Goal: Browse casually

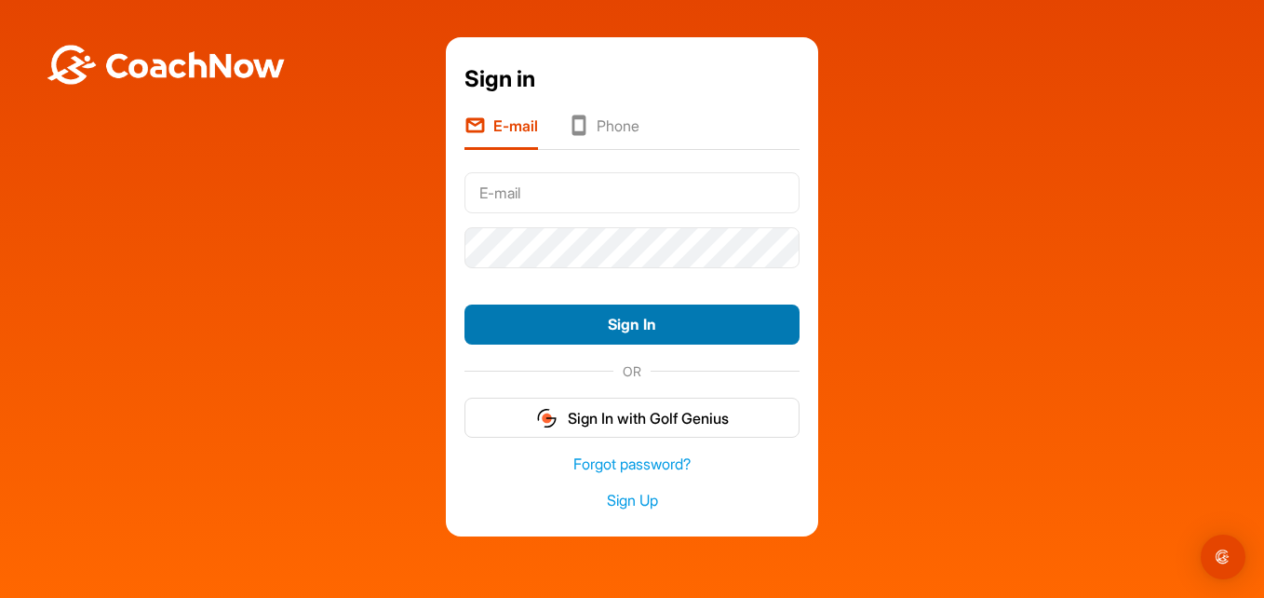
type input "[EMAIL_ADDRESS][DOMAIN_NAME]"
click at [714, 322] on button "Sign In" at bounding box center [632, 324] width 335 height 40
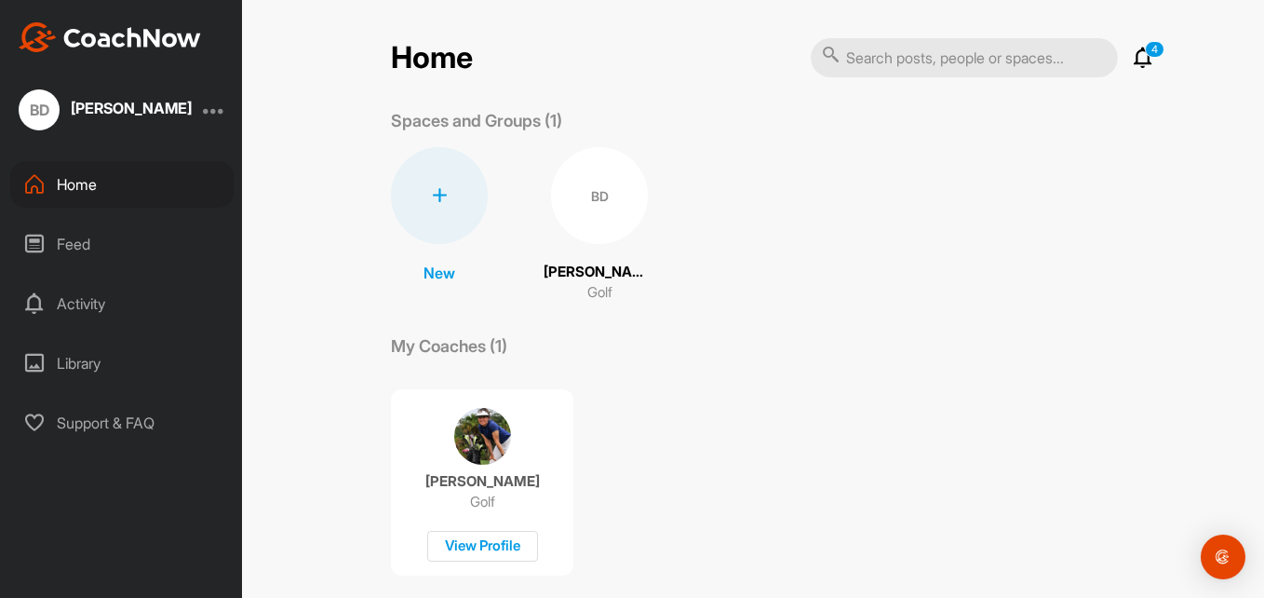
click at [583, 196] on div "BD" at bounding box center [599, 195] width 97 height 97
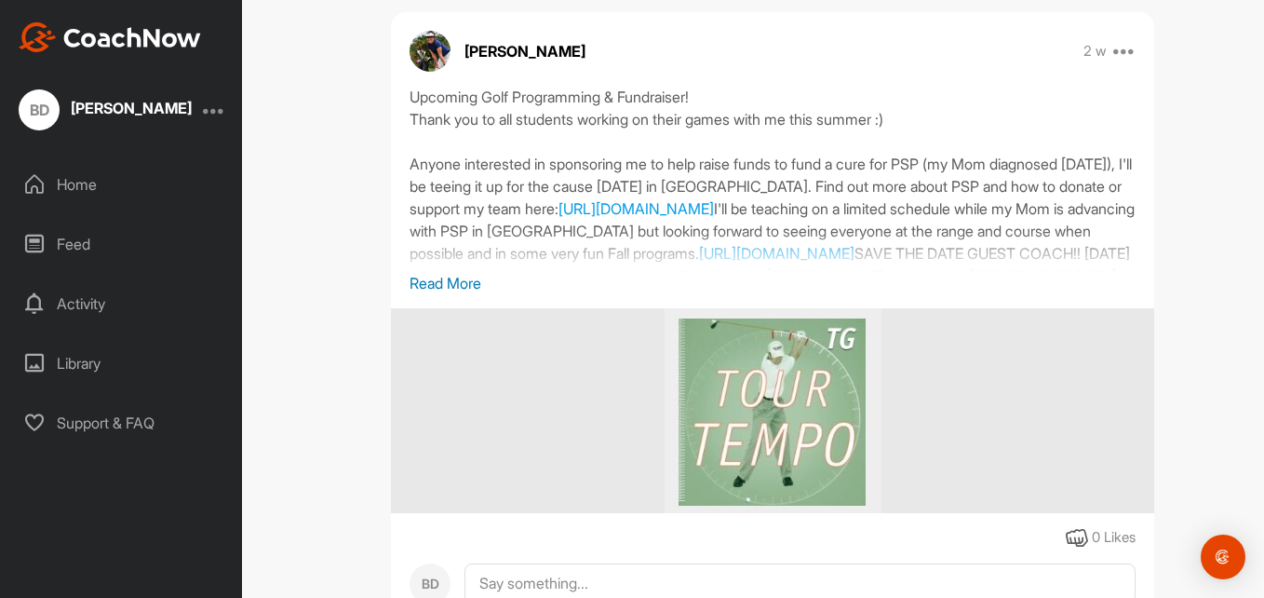
scroll to position [335, 0]
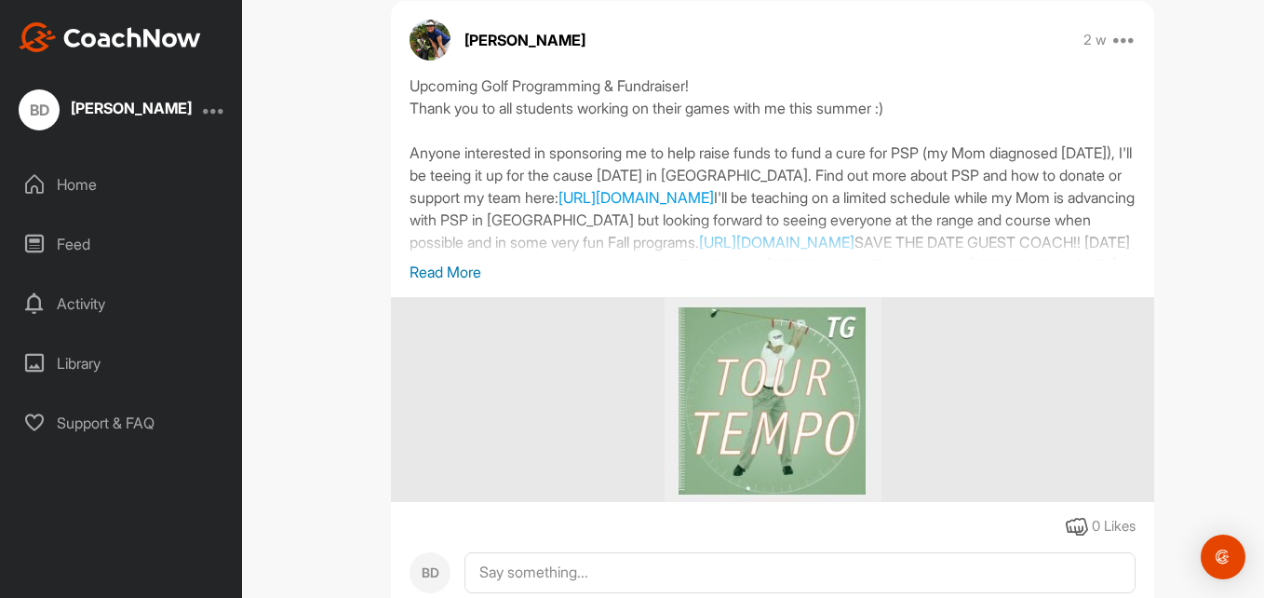
click at [456, 276] on p "Read More" at bounding box center [773, 272] width 726 height 22
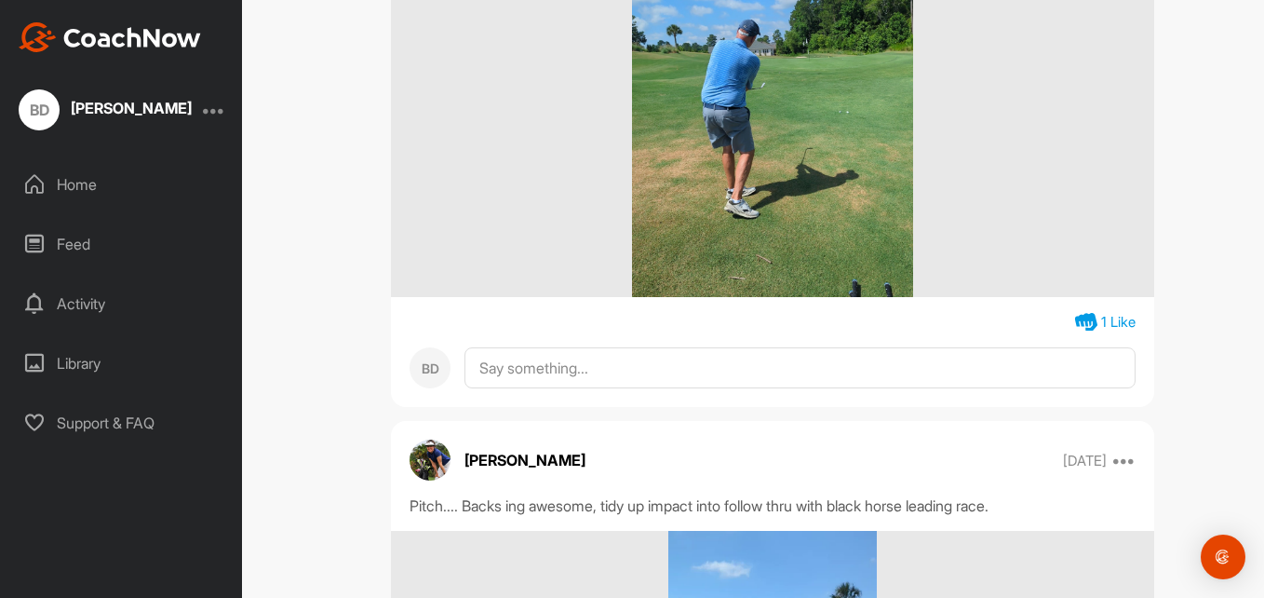
scroll to position [4618, 0]
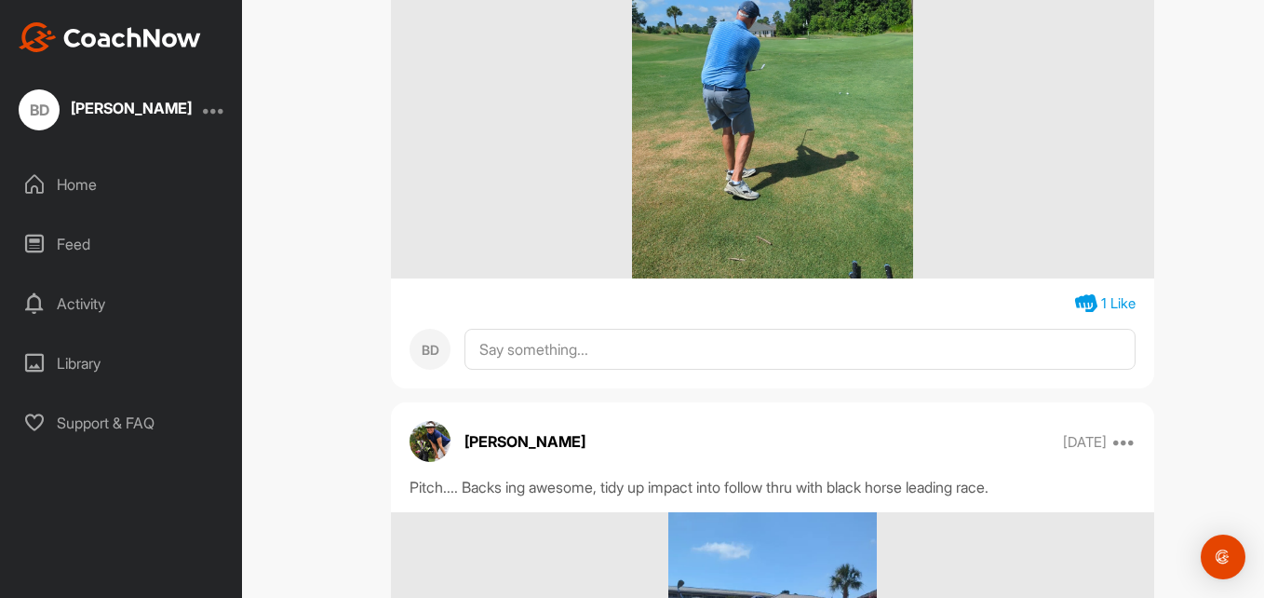
click at [814, 210] on img at bounding box center [772, 92] width 280 height 372
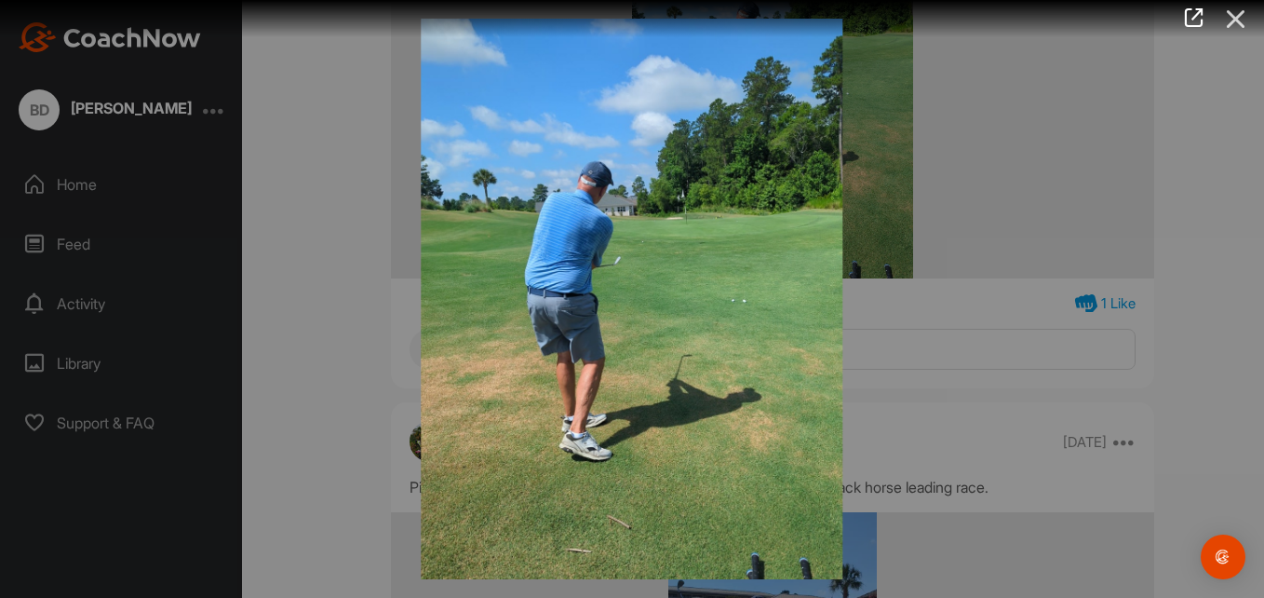
click at [1237, 16] on icon at bounding box center [1236, 19] width 43 height 34
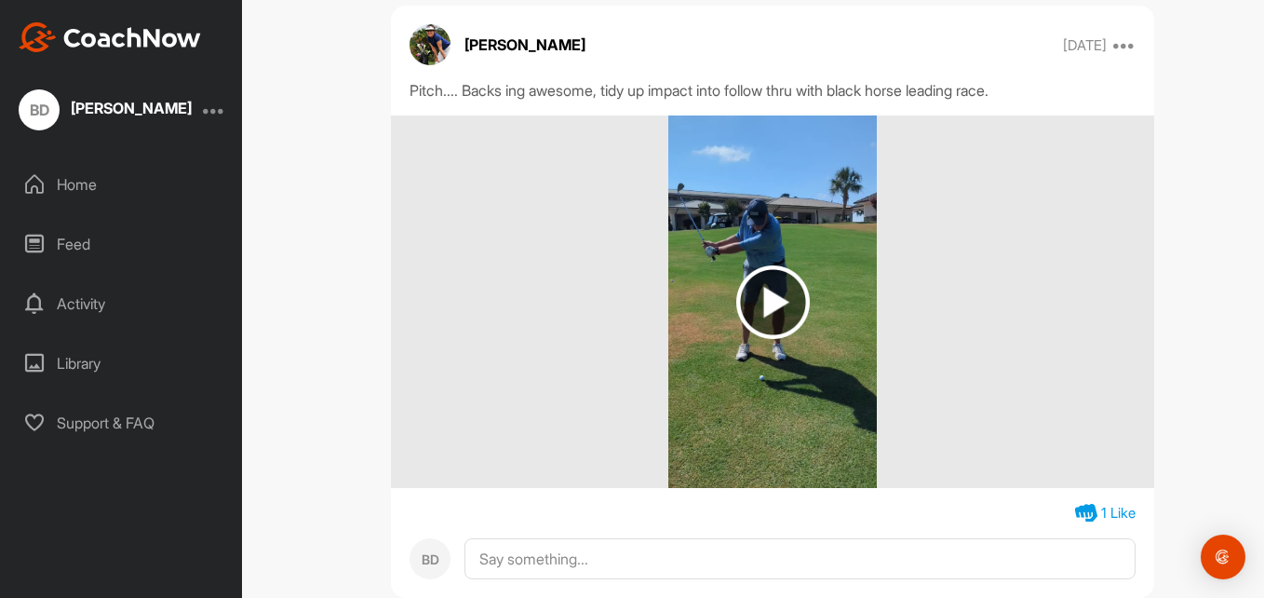
scroll to position [5028, 0]
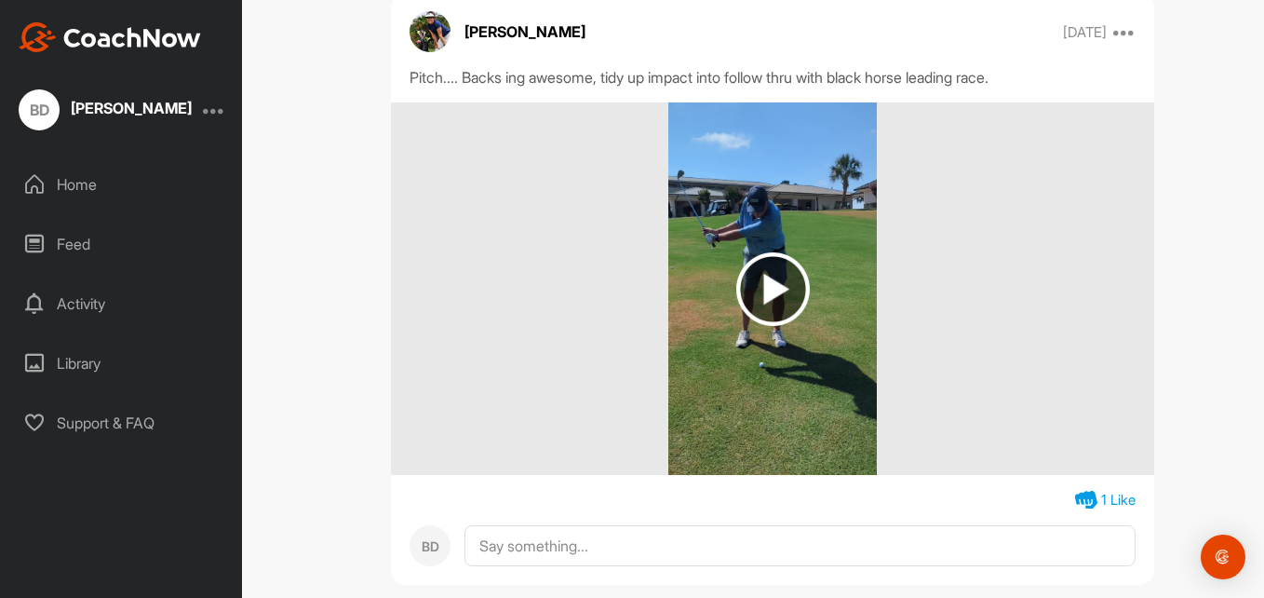
click at [767, 326] on img at bounding box center [774, 289] width 74 height 74
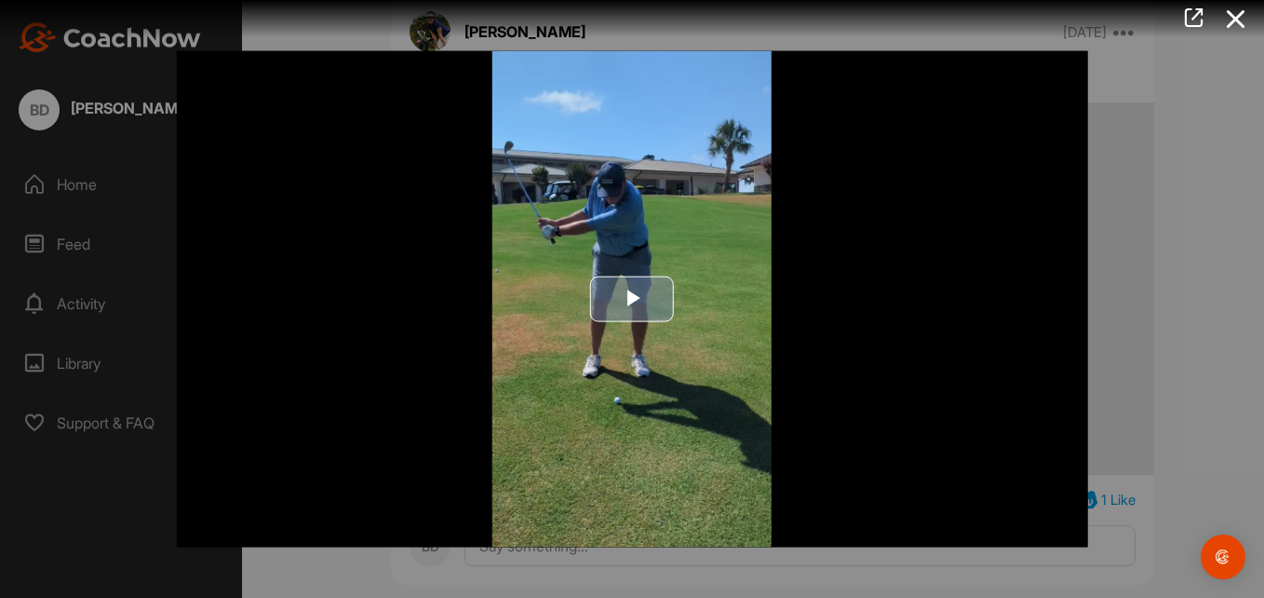
click at [632, 299] on span "Video Player" at bounding box center [632, 299] width 0 height 0
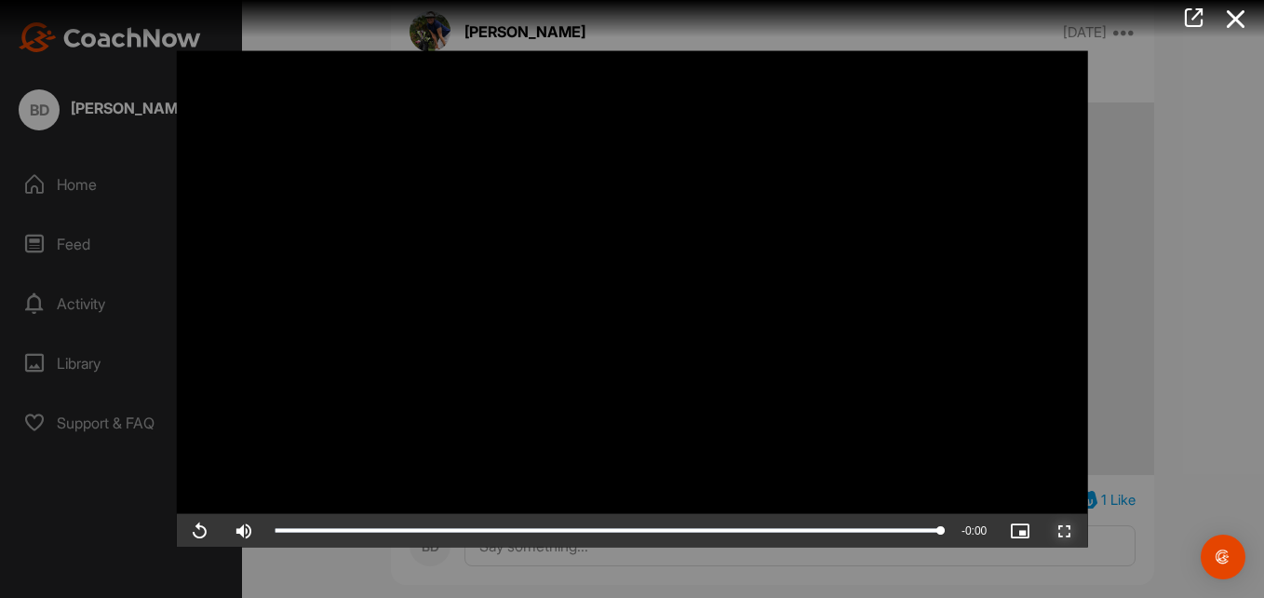
click at [1062, 530] on span "Video Player" at bounding box center [1065, 530] width 45 height 0
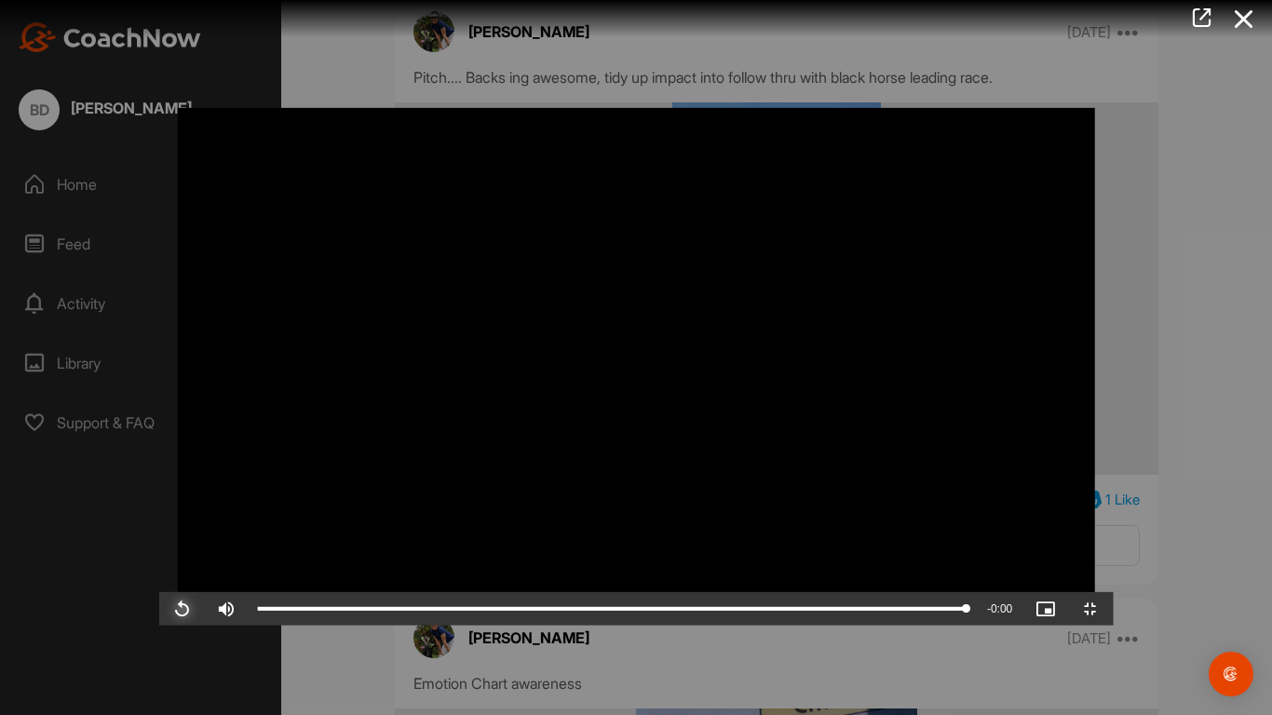
click at [159, 597] on span "Video Player" at bounding box center [181, 609] width 45 height 0
click at [1113, 597] on span "Video Player" at bounding box center [1090, 609] width 45 height 0
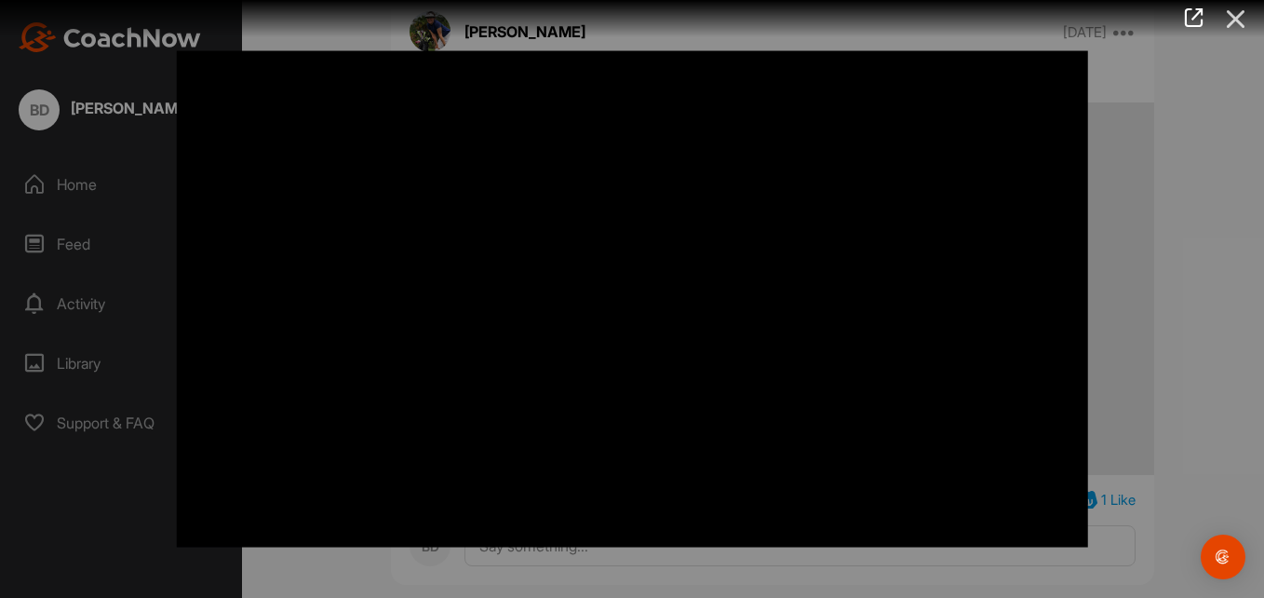
click at [1233, 17] on icon at bounding box center [1236, 19] width 43 height 34
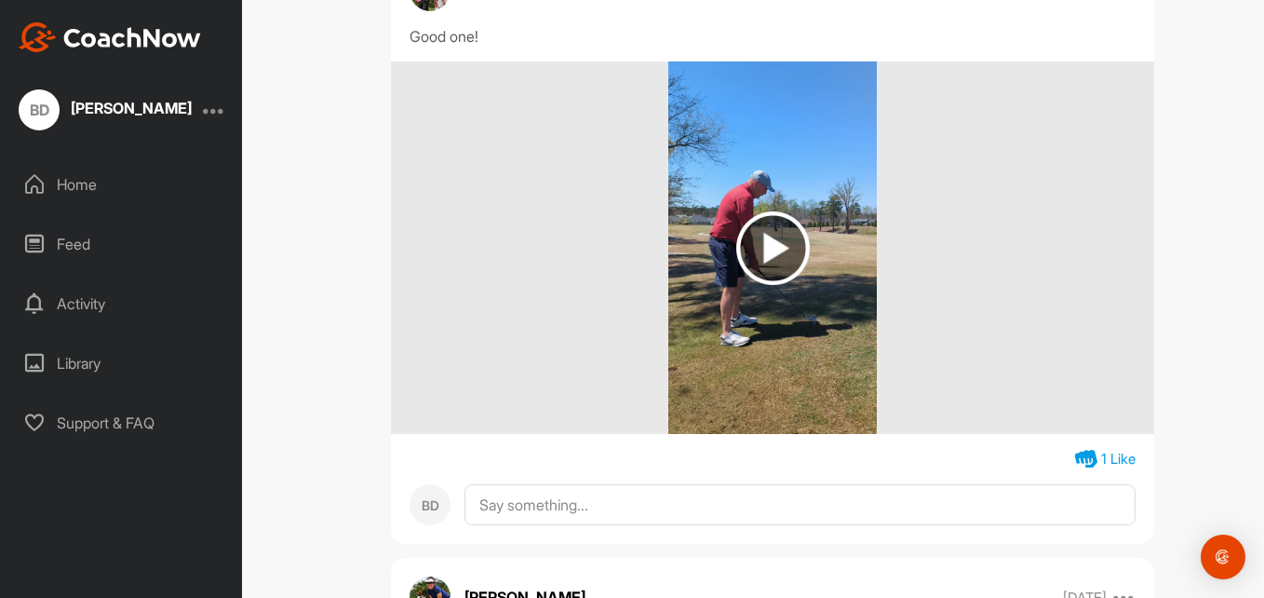
scroll to position [6294, 0]
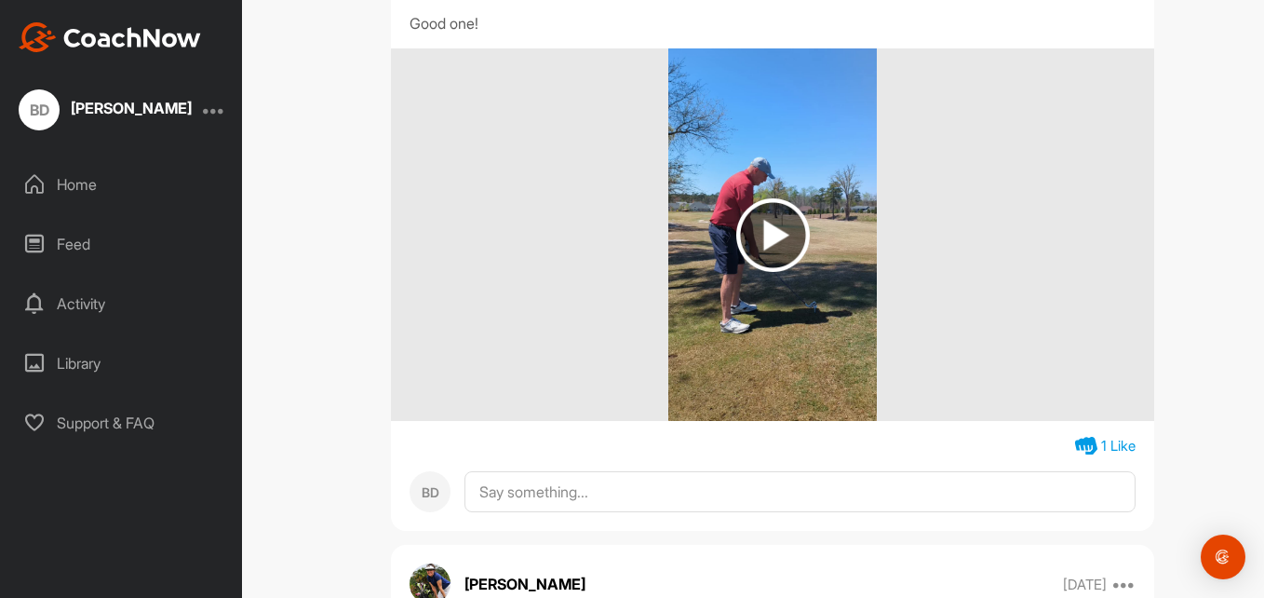
click at [773, 272] on img at bounding box center [774, 235] width 74 height 74
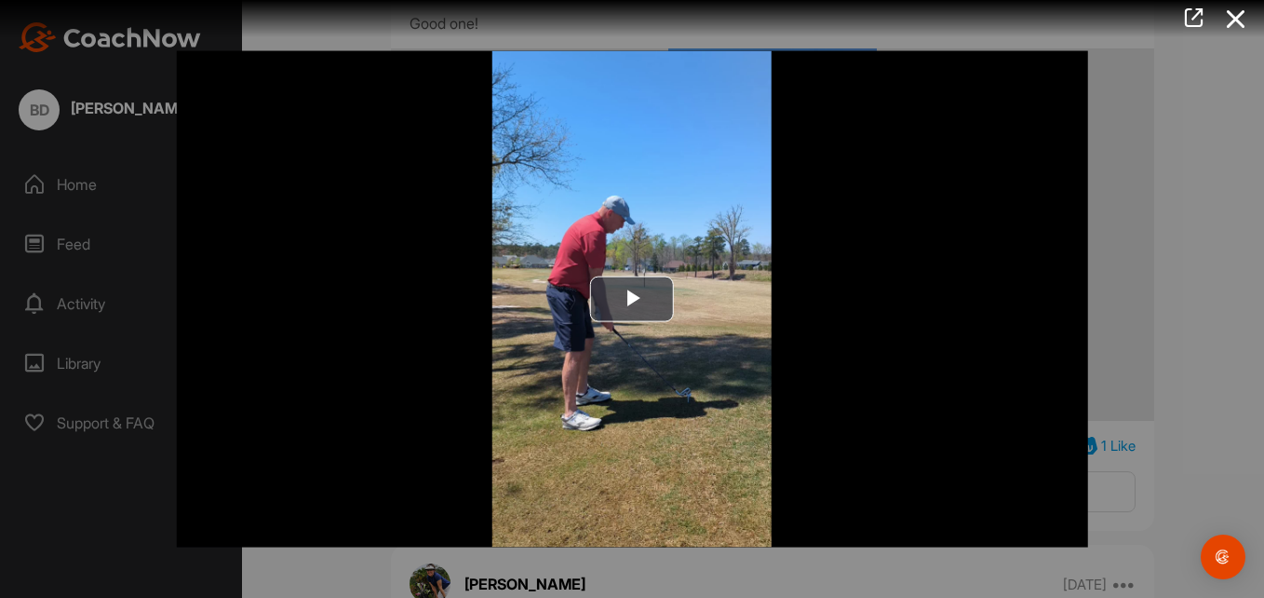
click at [1129, 182] on div at bounding box center [632, 299] width 1264 height 598
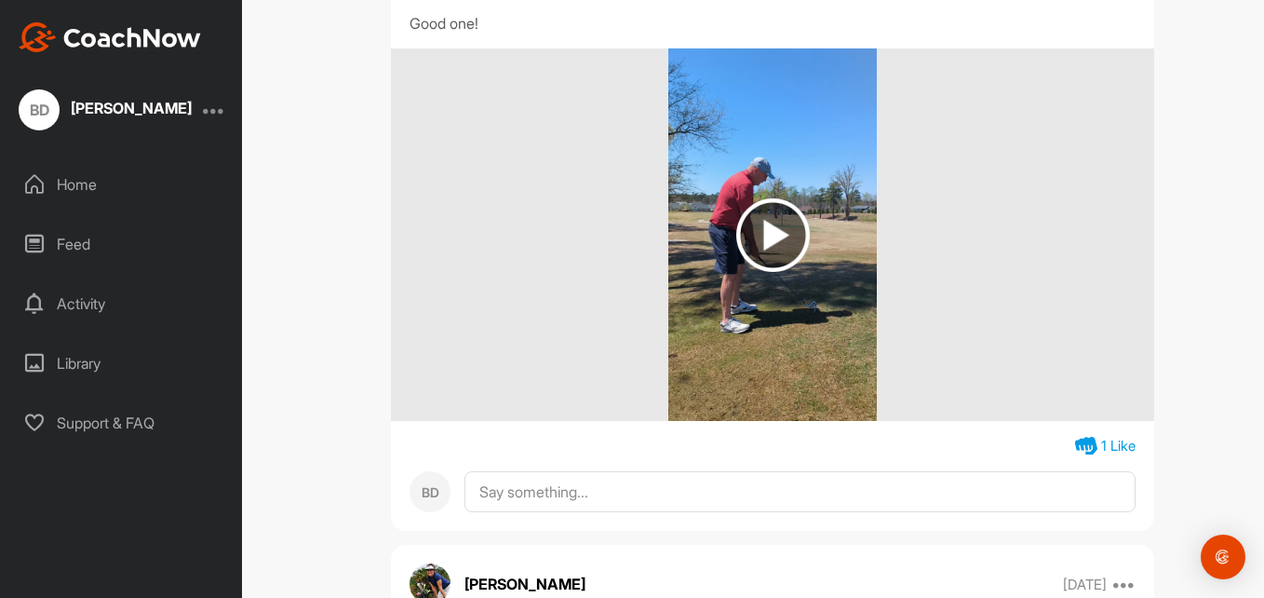
click at [775, 272] on img at bounding box center [774, 235] width 74 height 74
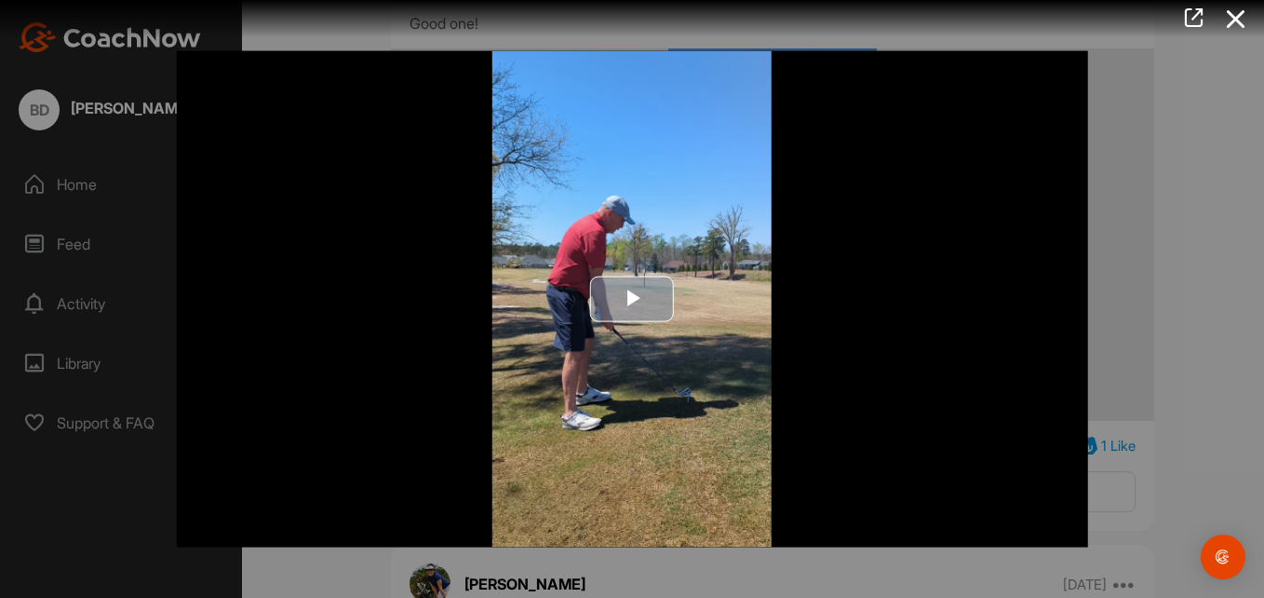
click at [632, 299] on span "Video Player" at bounding box center [632, 299] width 0 height 0
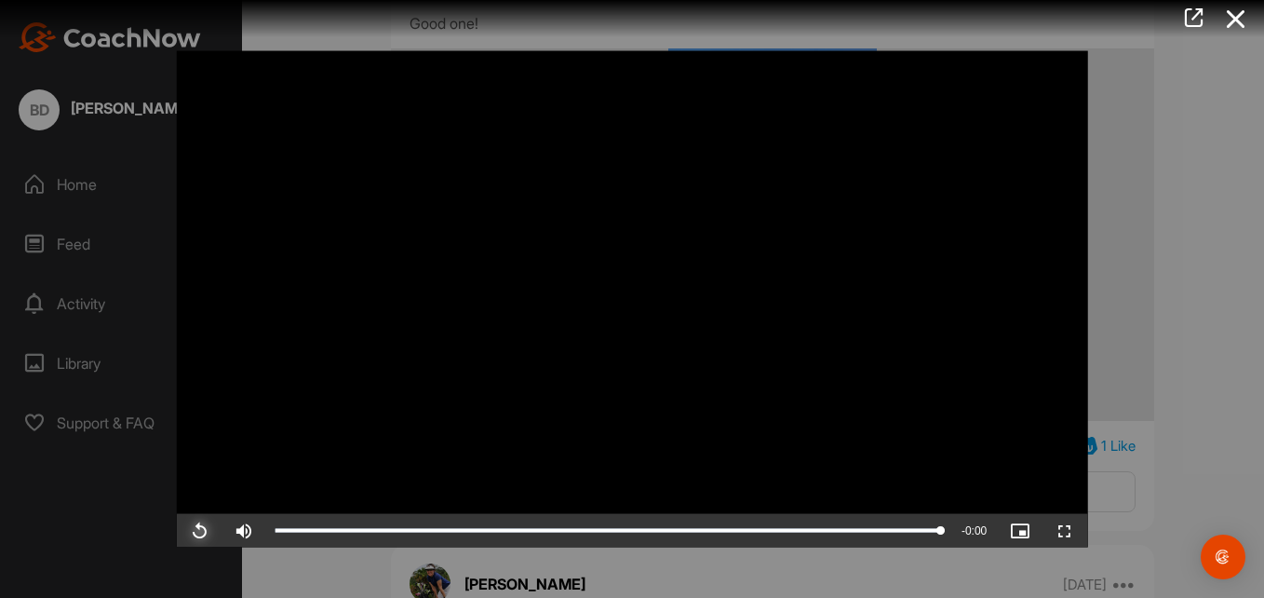
click at [197, 530] on span "Video Player" at bounding box center [199, 530] width 45 height 0
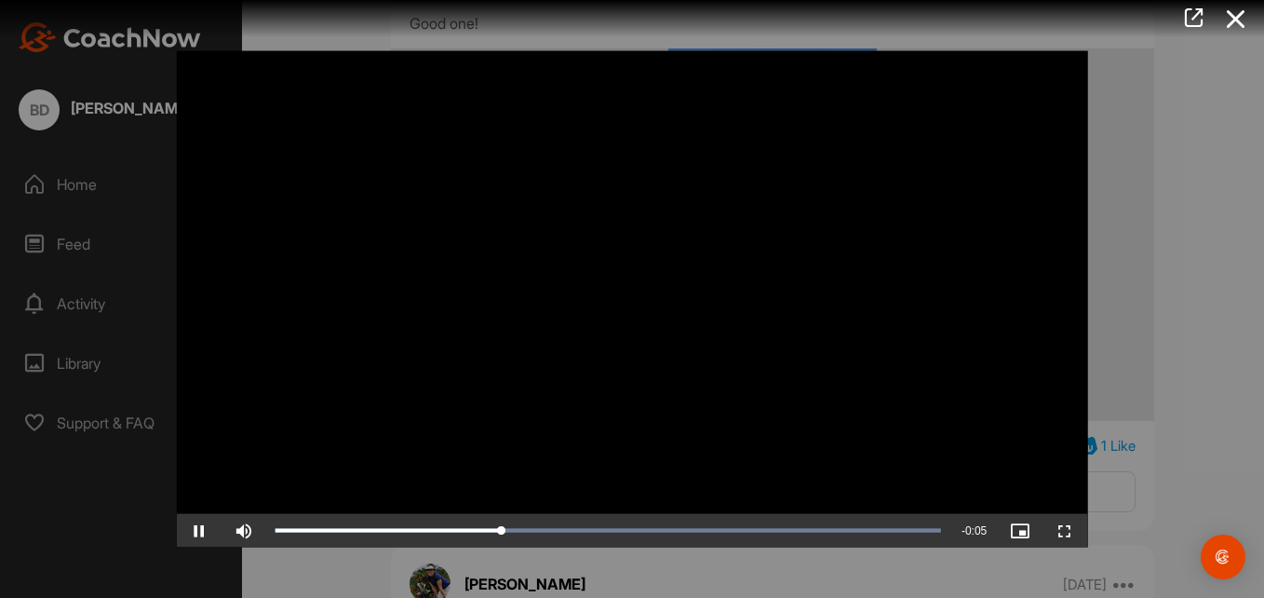
click at [728, 455] on video "Video Player" at bounding box center [633, 299] width 912 height 496
click at [721, 386] on video "Video Player" at bounding box center [633, 299] width 912 height 496
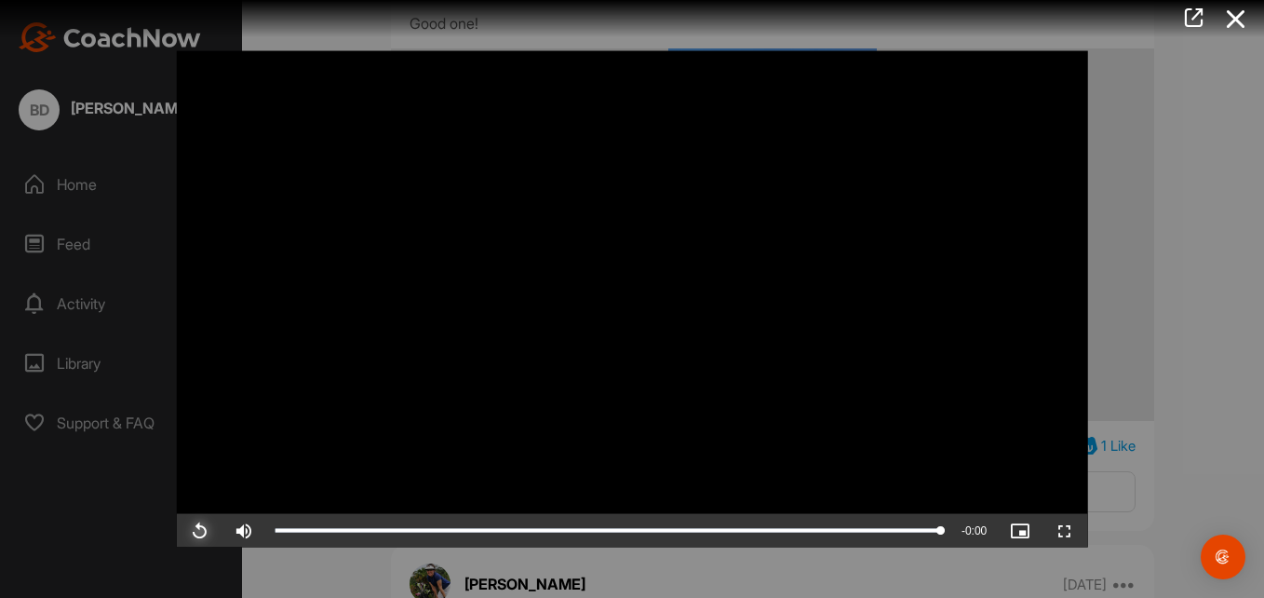
click at [202, 530] on span "Video Player" at bounding box center [199, 530] width 45 height 0
click at [1229, 13] on icon at bounding box center [1236, 19] width 43 height 34
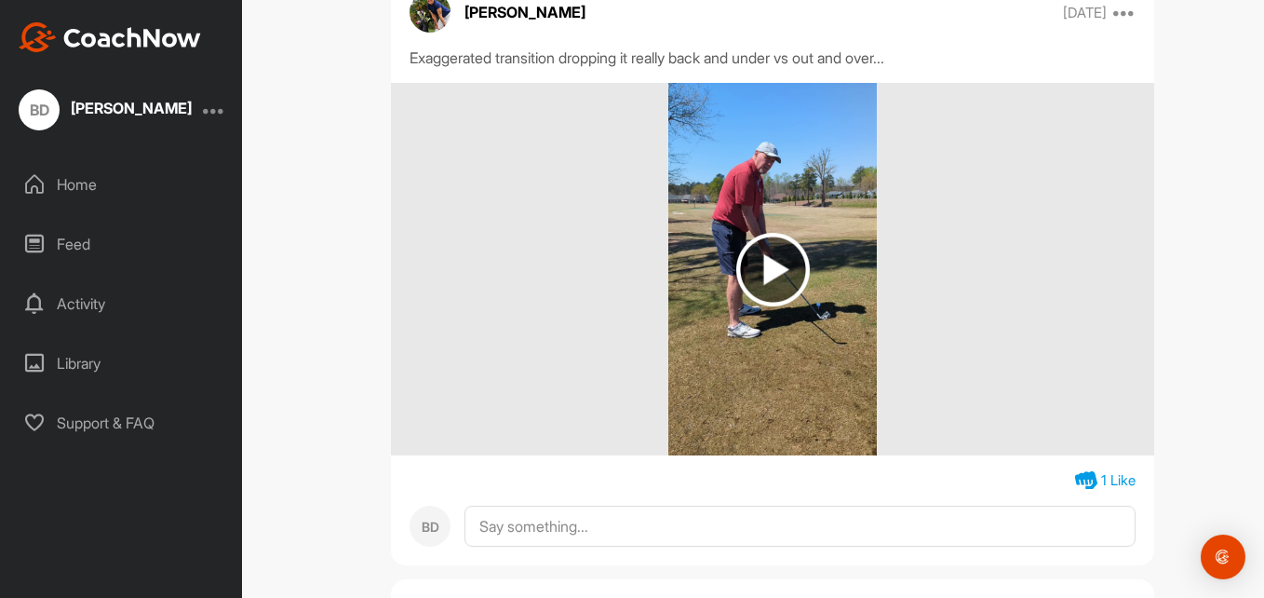
scroll to position [6928, 0]
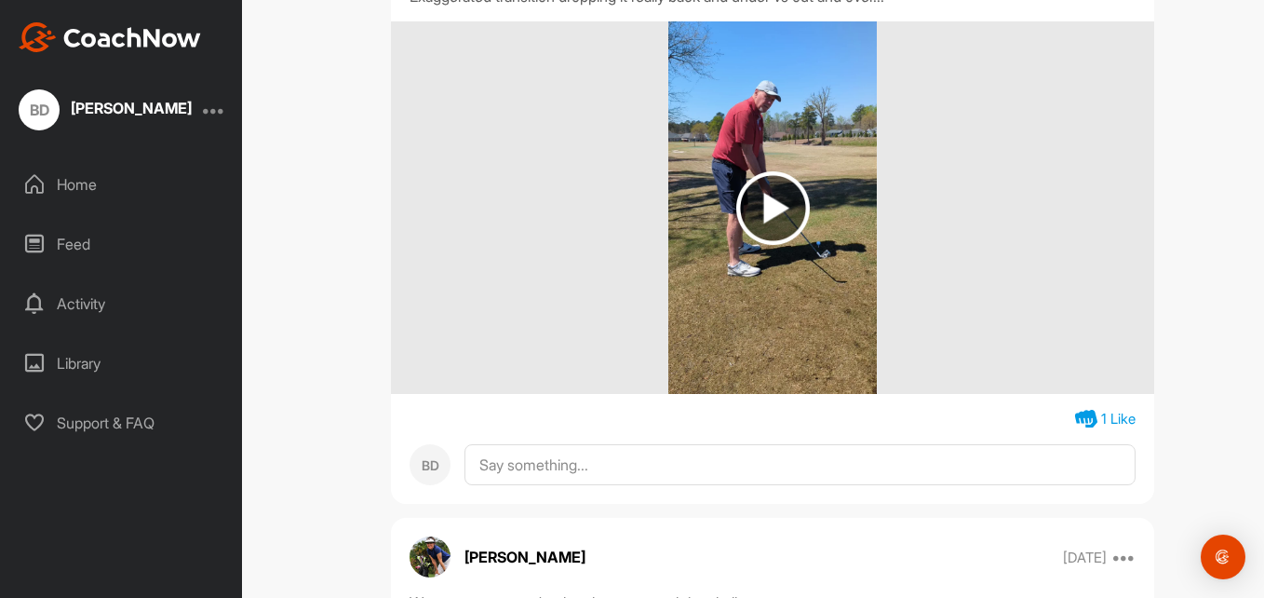
click at [762, 245] on img at bounding box center [774, 208] width 74 height 74
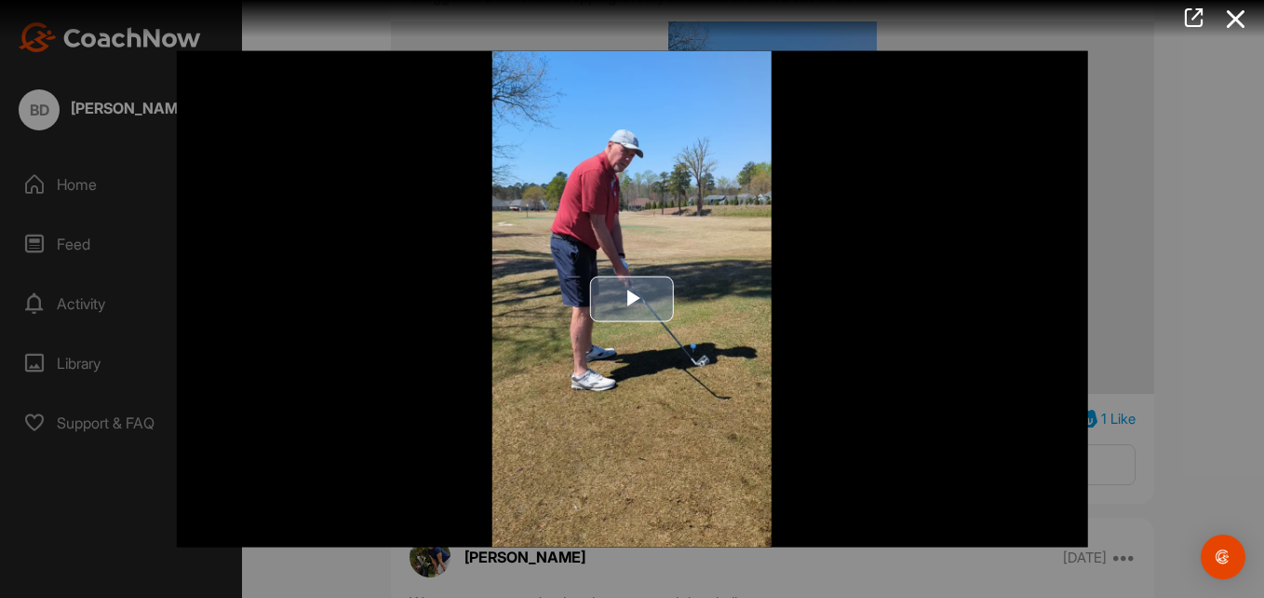
click at [632, 299] on span "Video Player" at bounding box center [632, 299] width 0 height 0
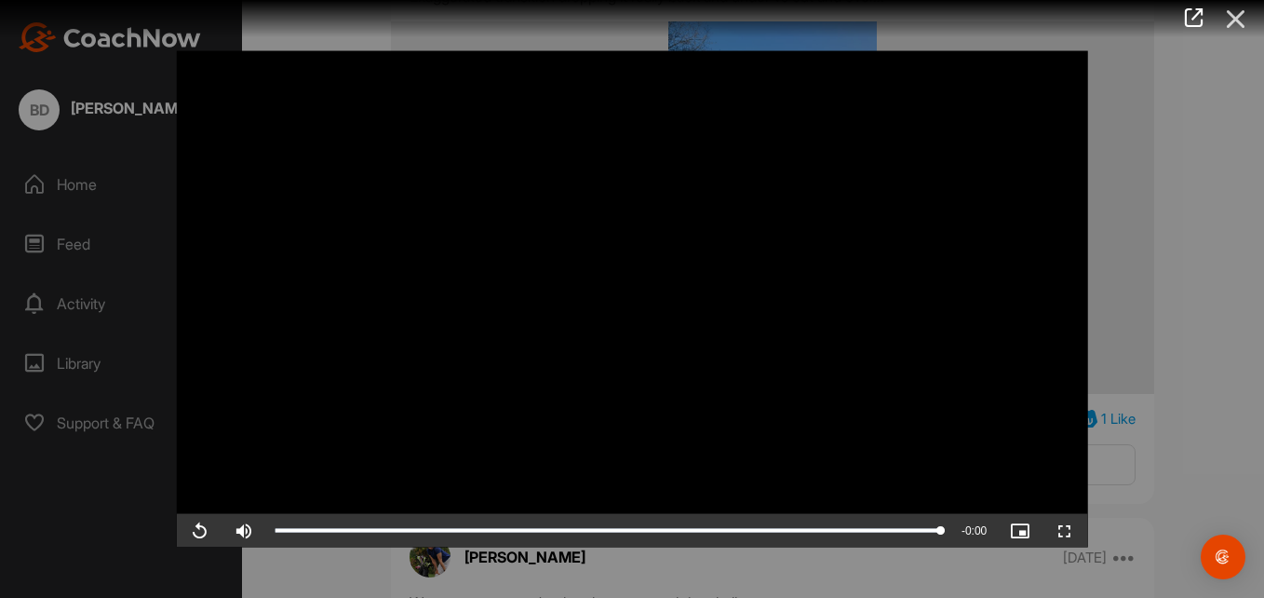
click at [1233, 11] on icon at bounding box center [1236, 19] width 43 height 34
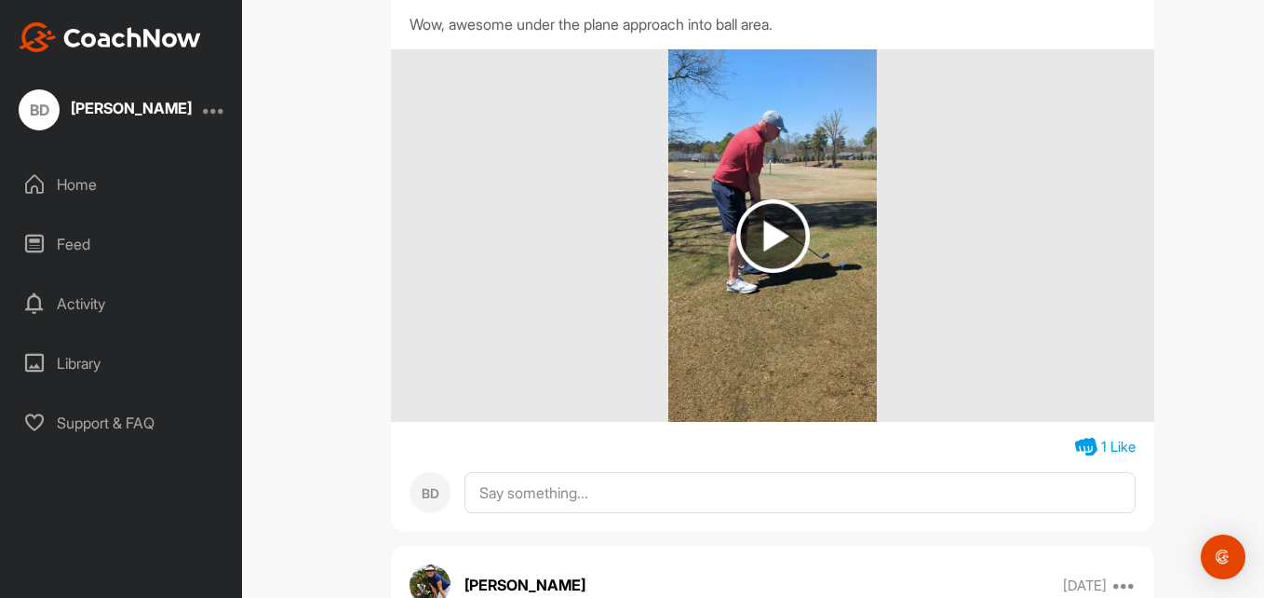
scroll to position [7524, 0]
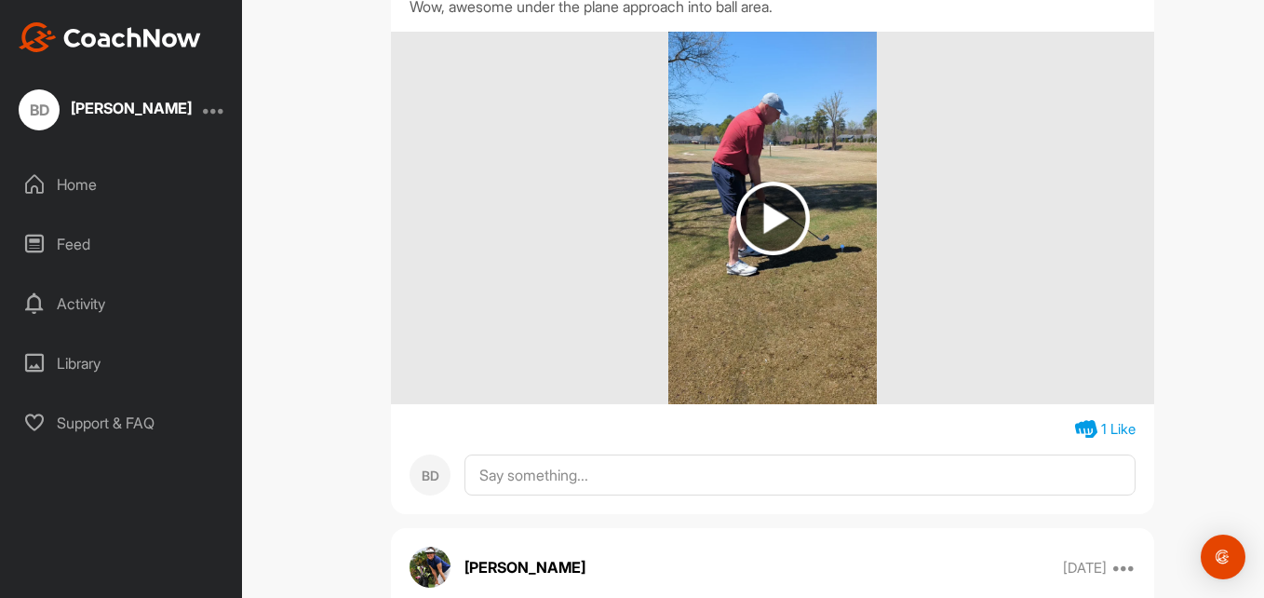
click at [773, 255] on img at bounding box center [774, 219] width 74 height 74
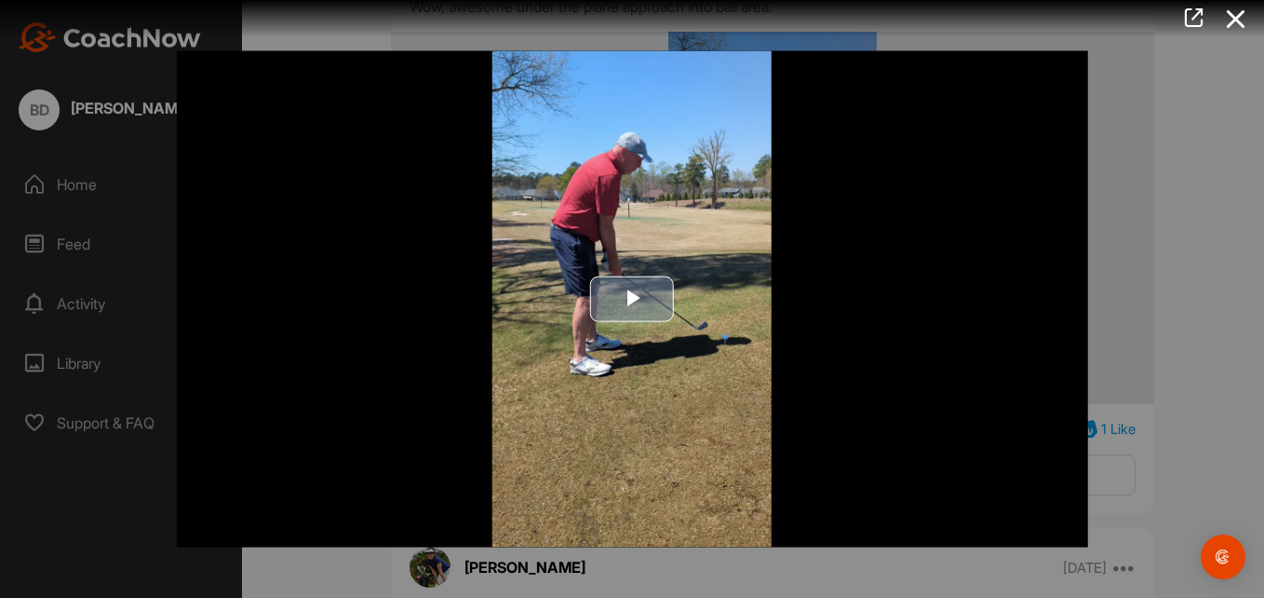
click at [632, 299] on span "Video Player" at bounding box center [632, 299] width 0 height 0
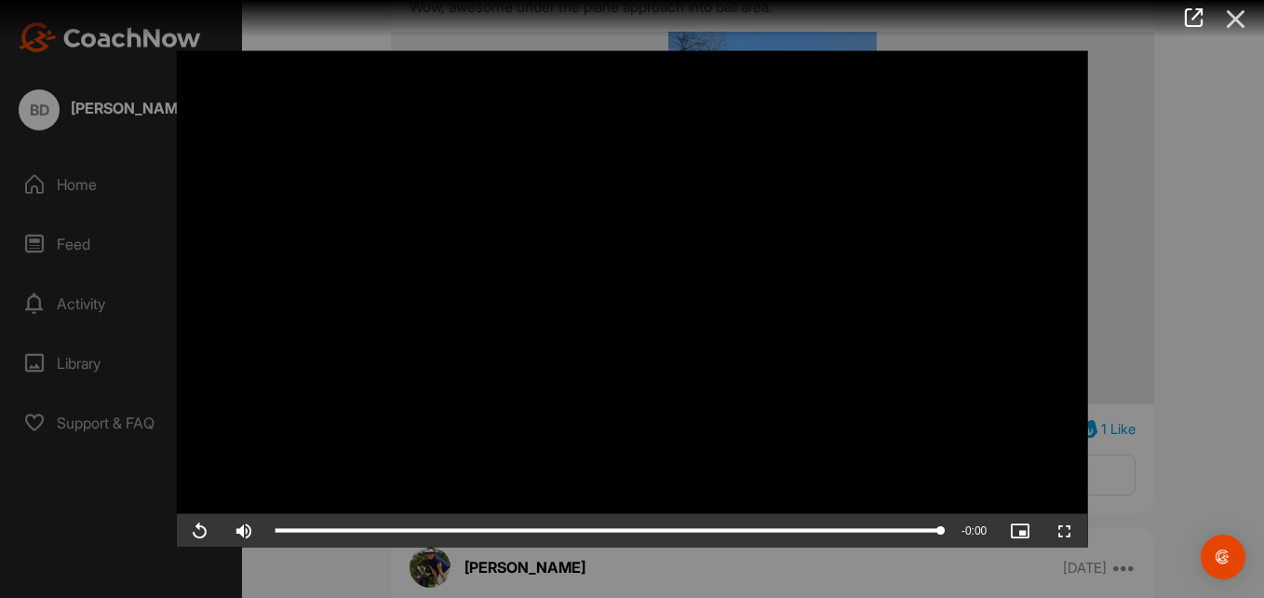
click at [1232, 22] on icon at bounding box center [1236, 19] width 43 height 34
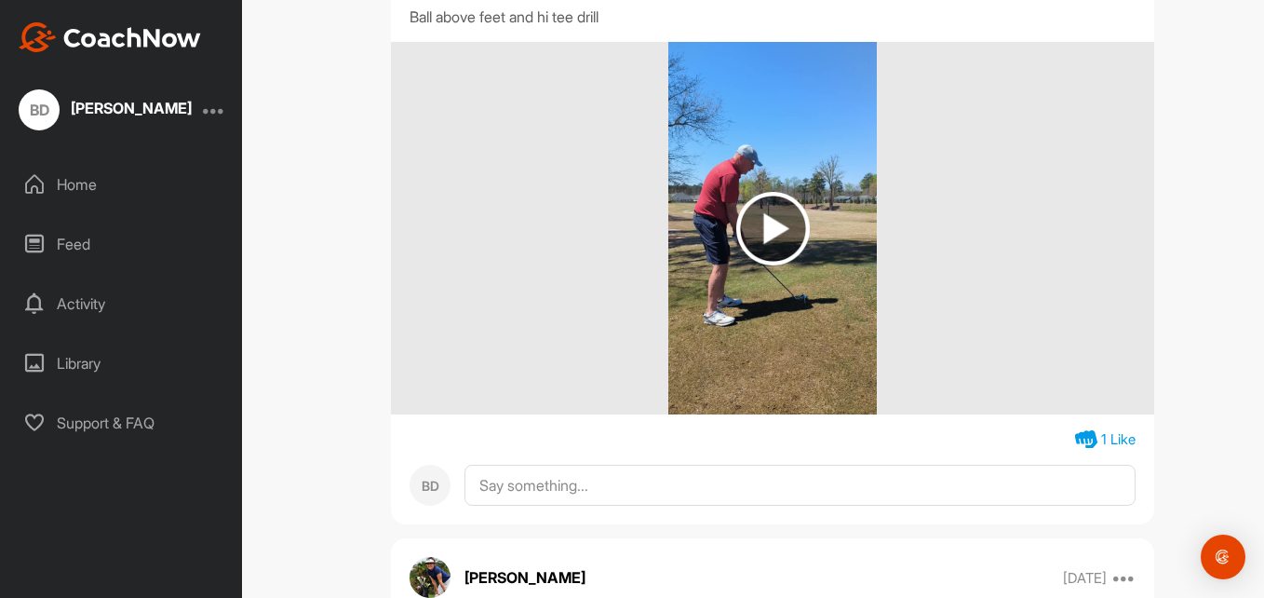
scroll to position [8157, 0]
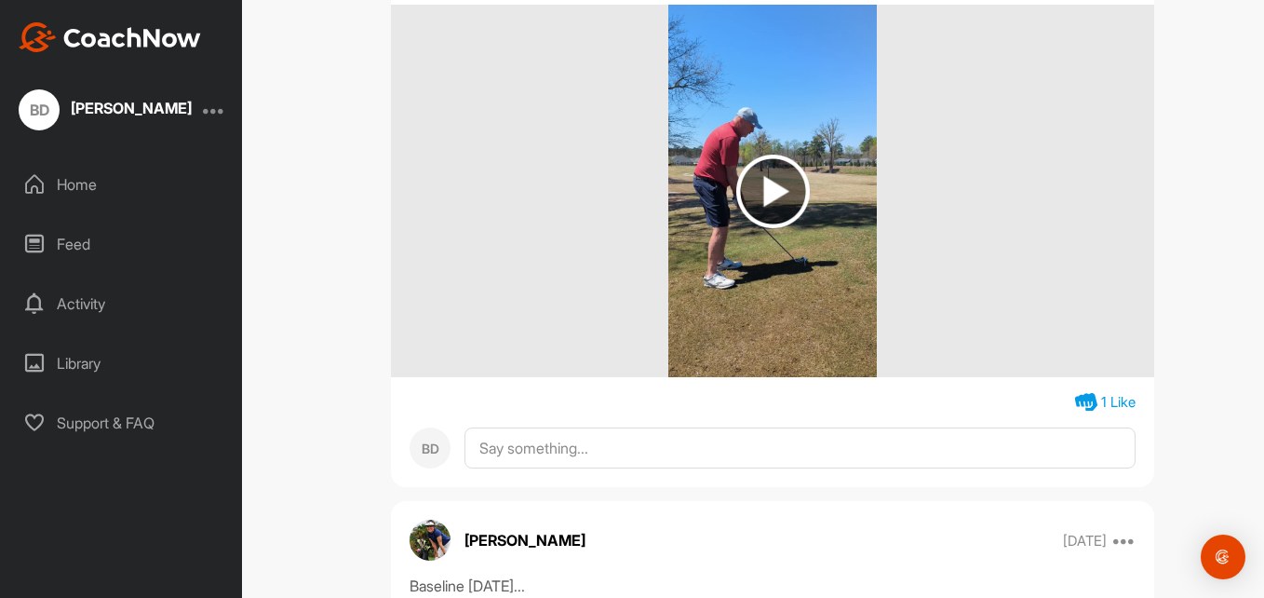
click at [760, 228] on img at bounding box center [774, 192] width 74 height 74
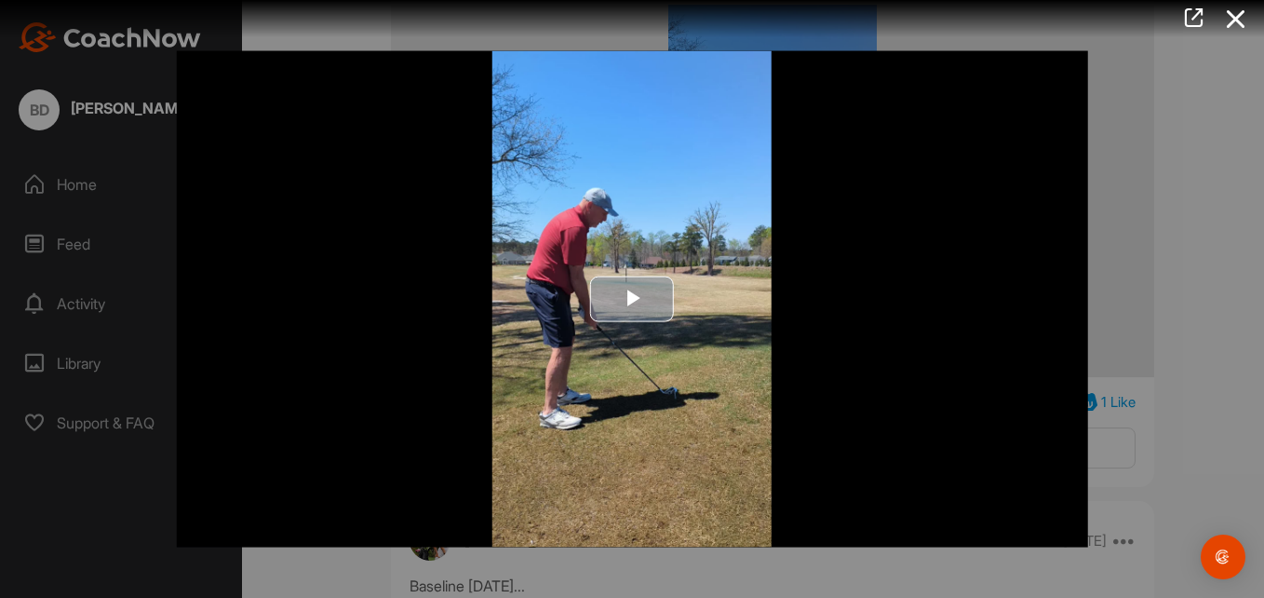
click at [632, 299] on span "Video Player" at bounding box center [632, 299] width 0 height 0
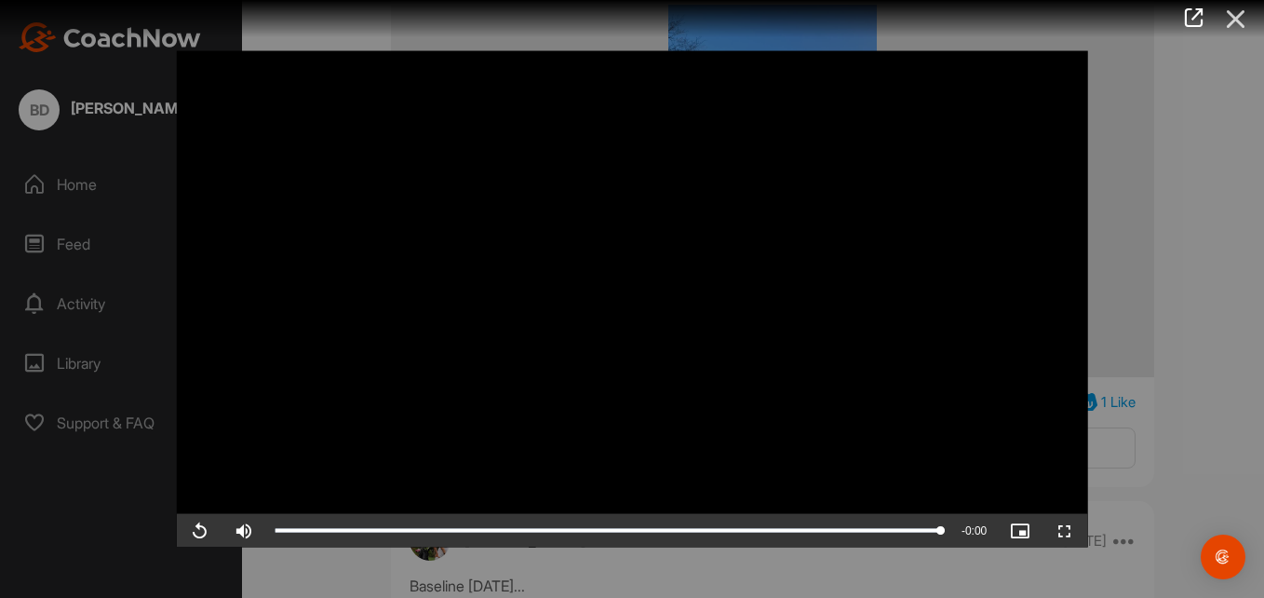
click at [1232, 20] on icon at bounding box center [1236, 19] width 43 height 34
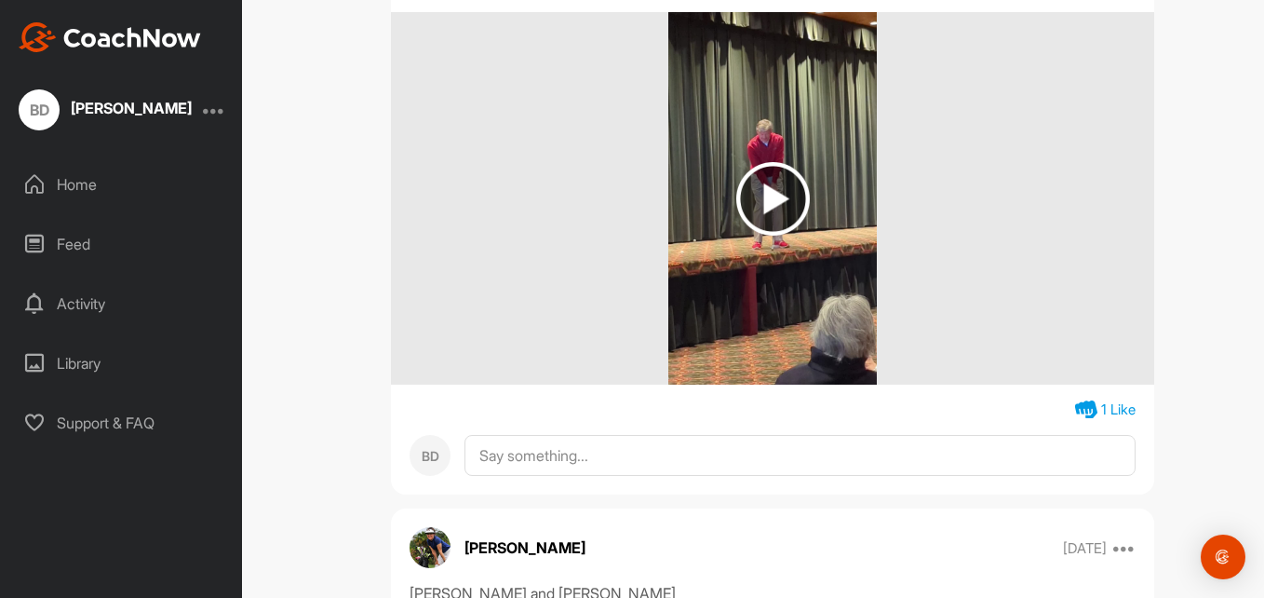
scroll to position [10242, 0]
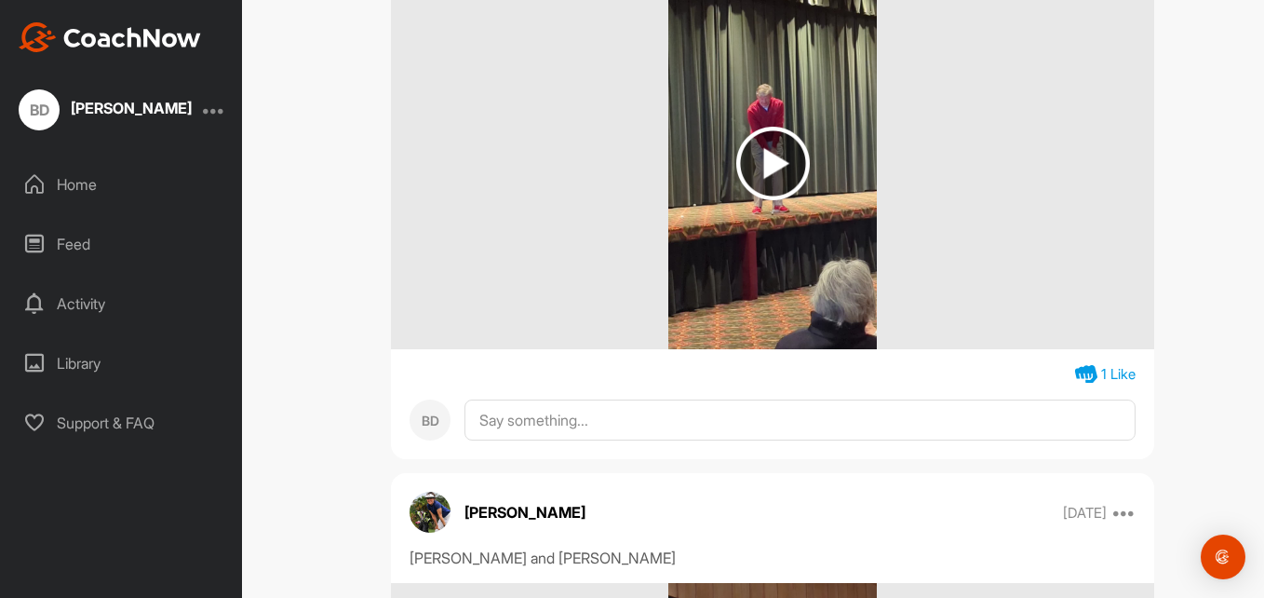
click at [768, 200] on img at bounding box center [774, 164] width 74 height 74
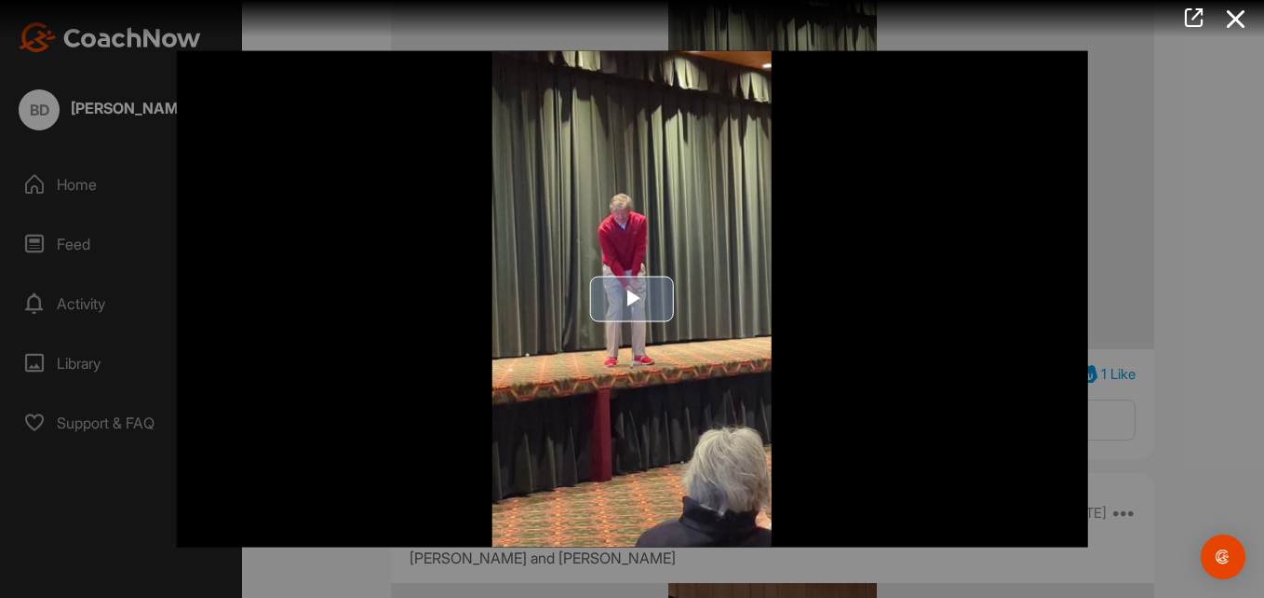
click at [632, 299] on span "Video Player" at bounding box center [632, 299] width 0 height 0
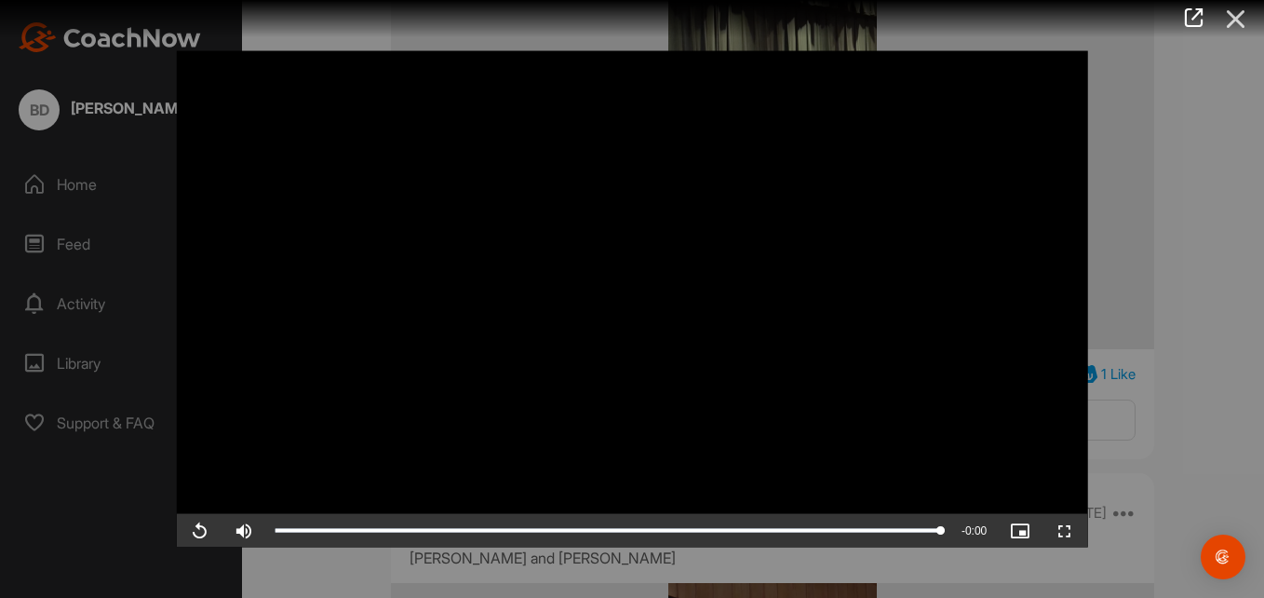
click at [1239, 14] on icon at bounding box center [1236, 19] width 43 height 34
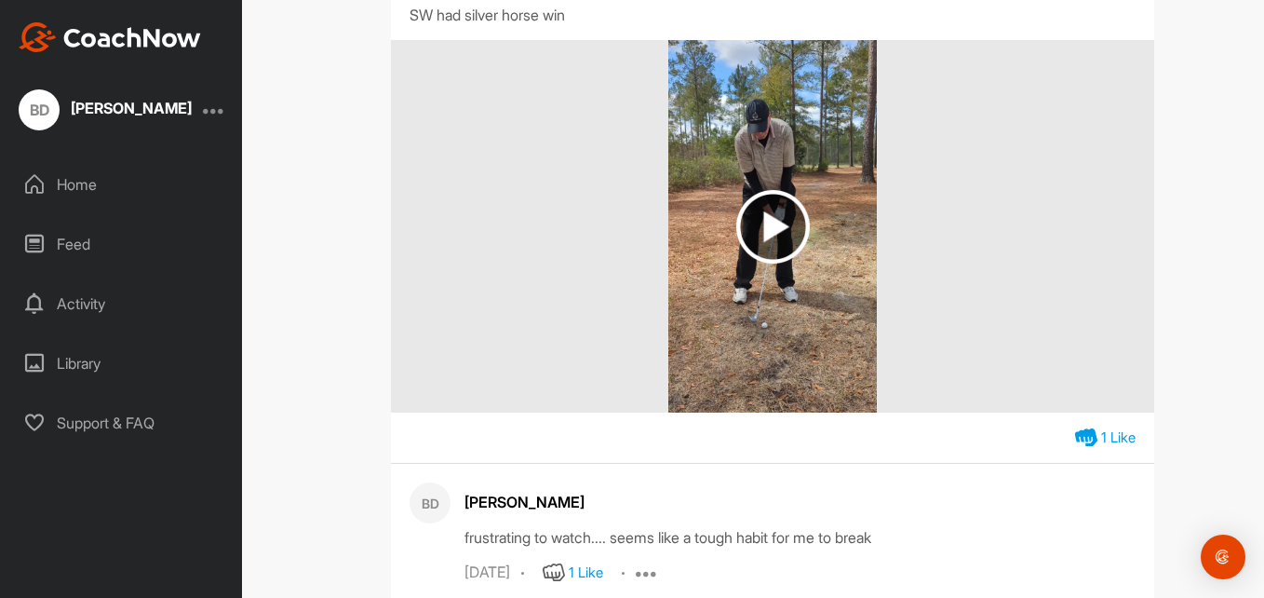
scroll to position [11956, 0]
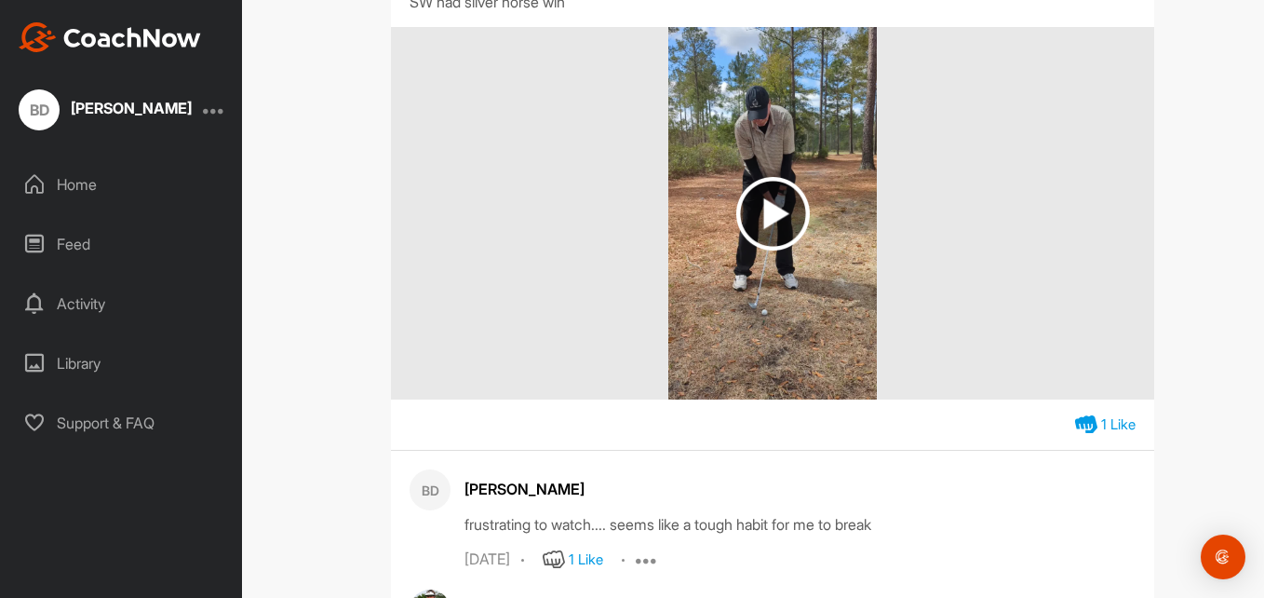
click at [765, 250] on img at bounding box center [774, 214] width 74 height 74
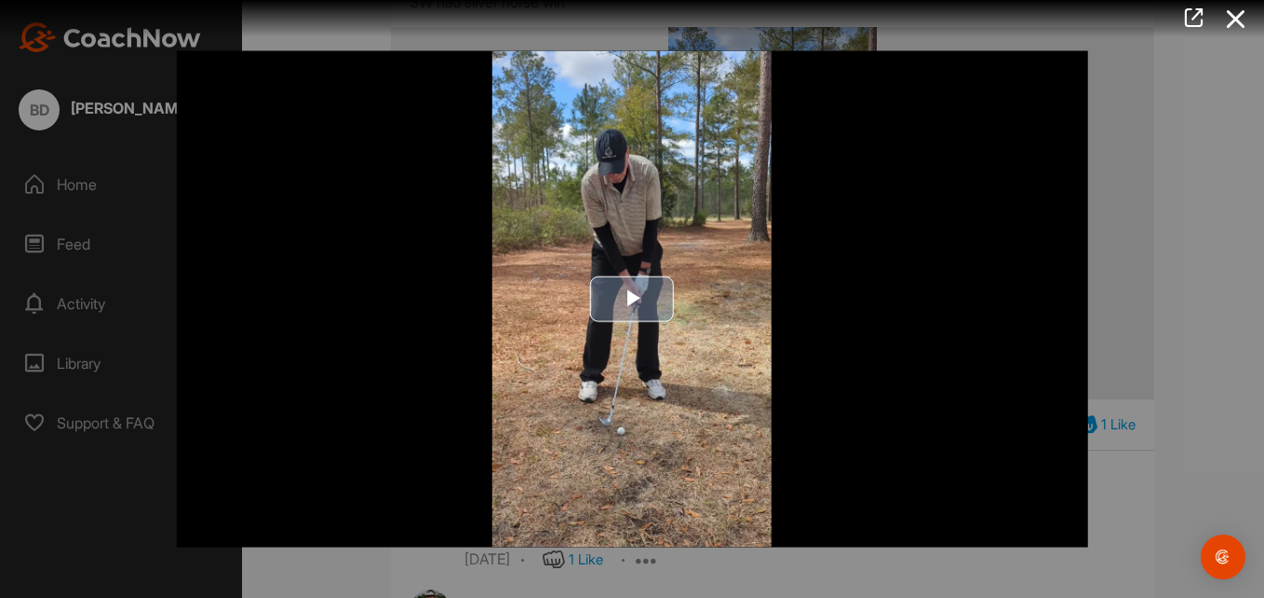
click at [632, 299] on span "Video Player" at bounding box center [632, 299] width 0 height 0
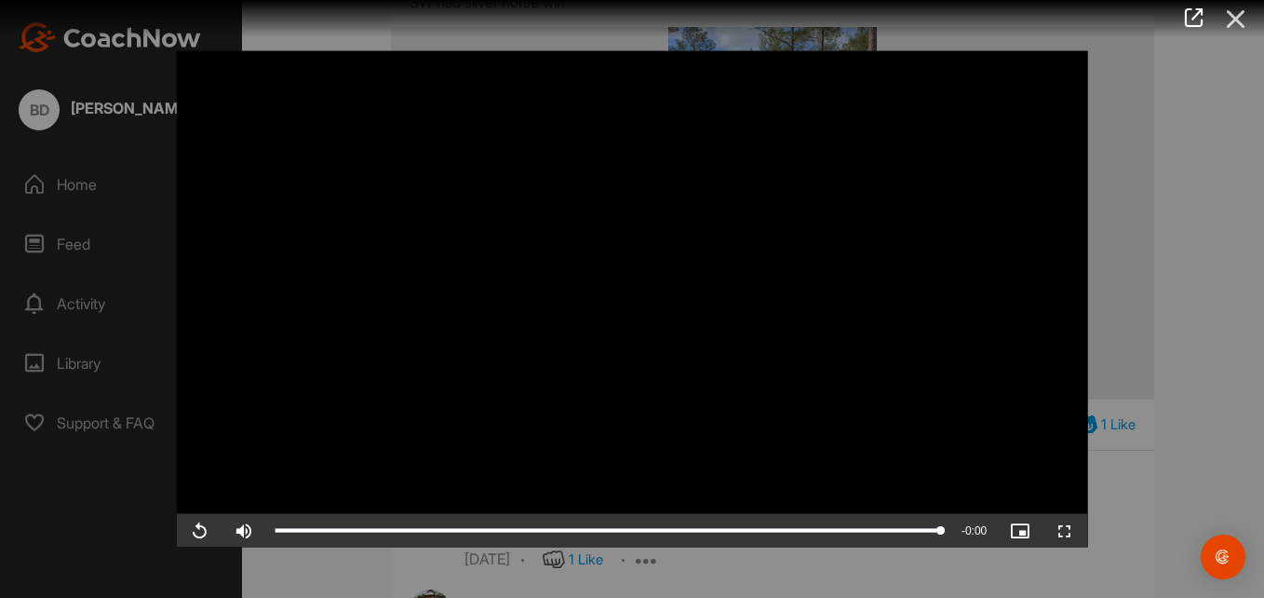
click at [1235, 18] on icon at bounding box center [1236, 19] width 43 height 34
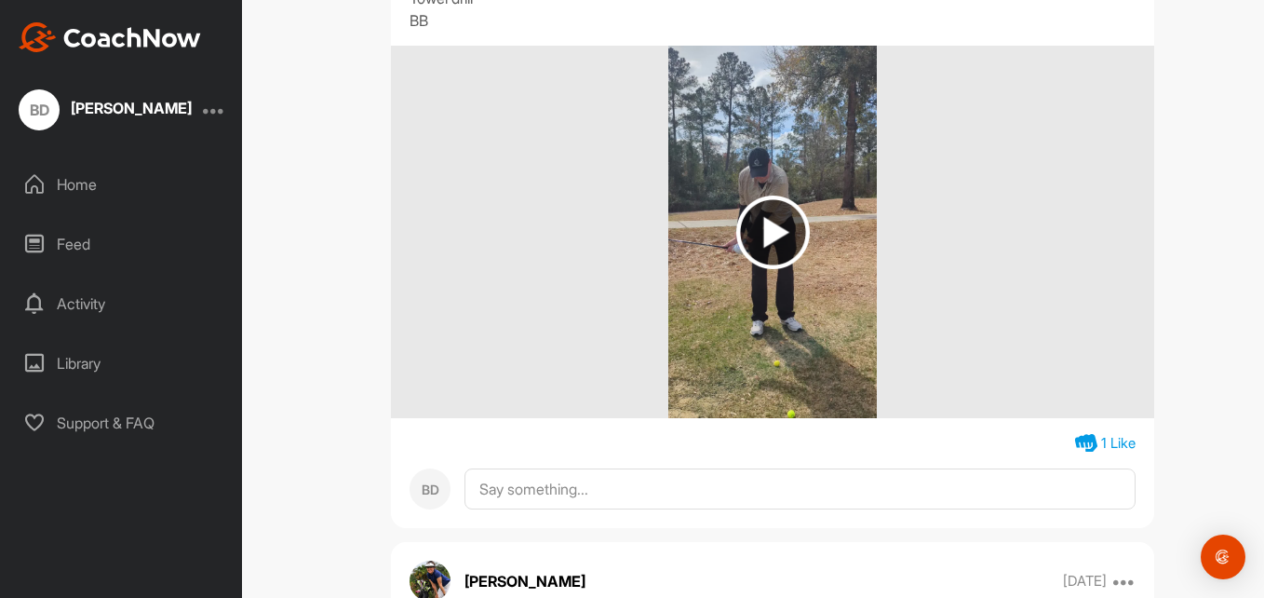
scroll to position [12999, 0]
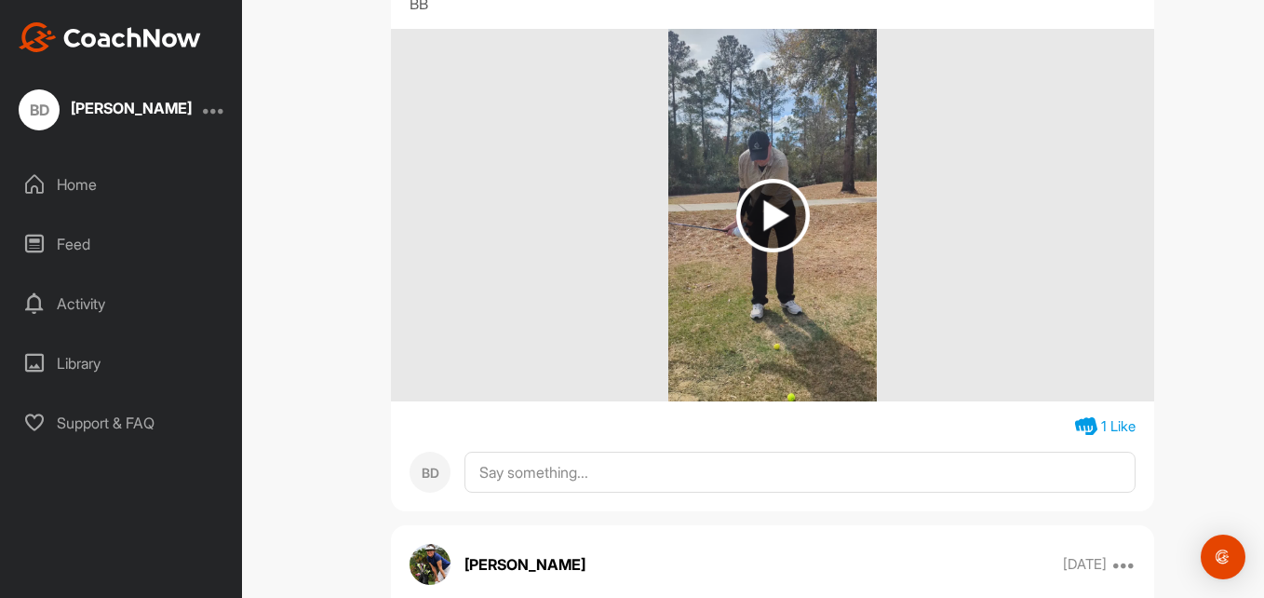
click at [776, 252] on img at bounding box center [774, 216] width 74 height 74
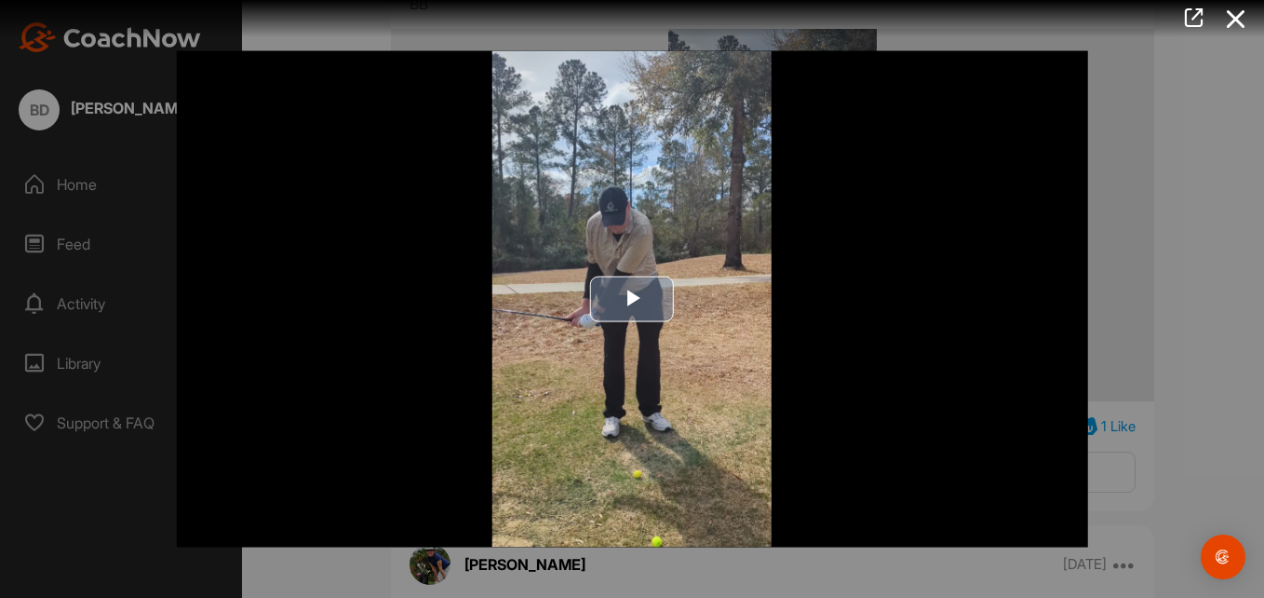
click at [632, 299] on span "Video Player" at bounding box center [632, 299] width 0 height 0
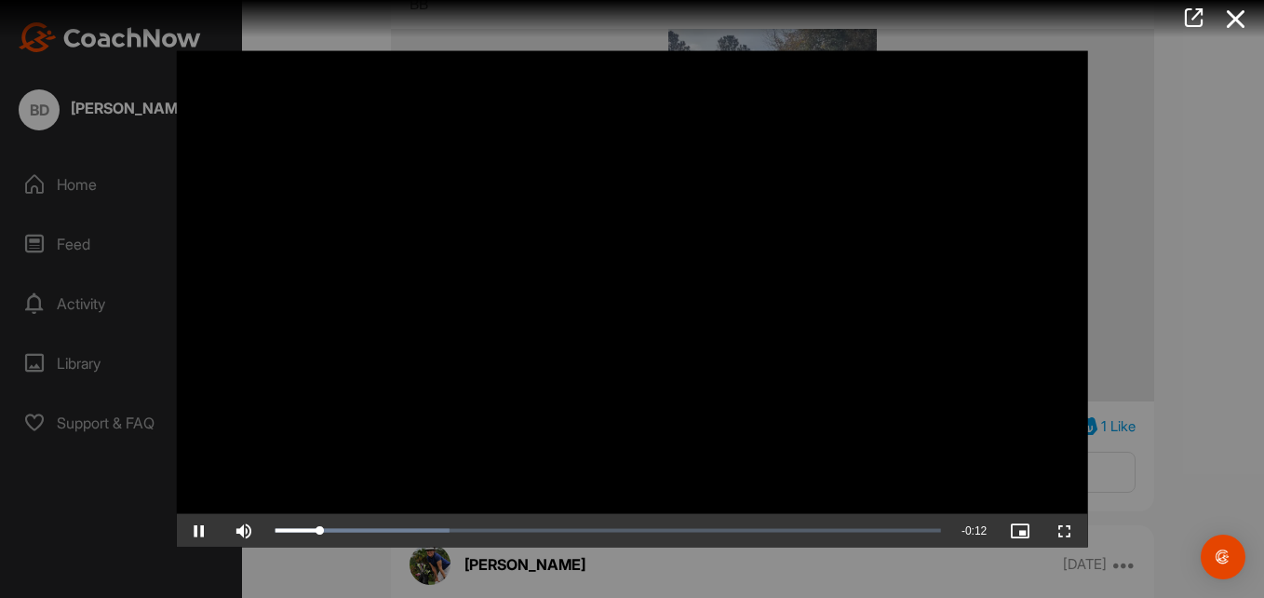
click at [877, 328] on video "Video Player" at bounding box center [633, 299] width 912 height 496
click at [887, 358] on video "Video Player" at bounding box center [633, 299] width 912 height 496
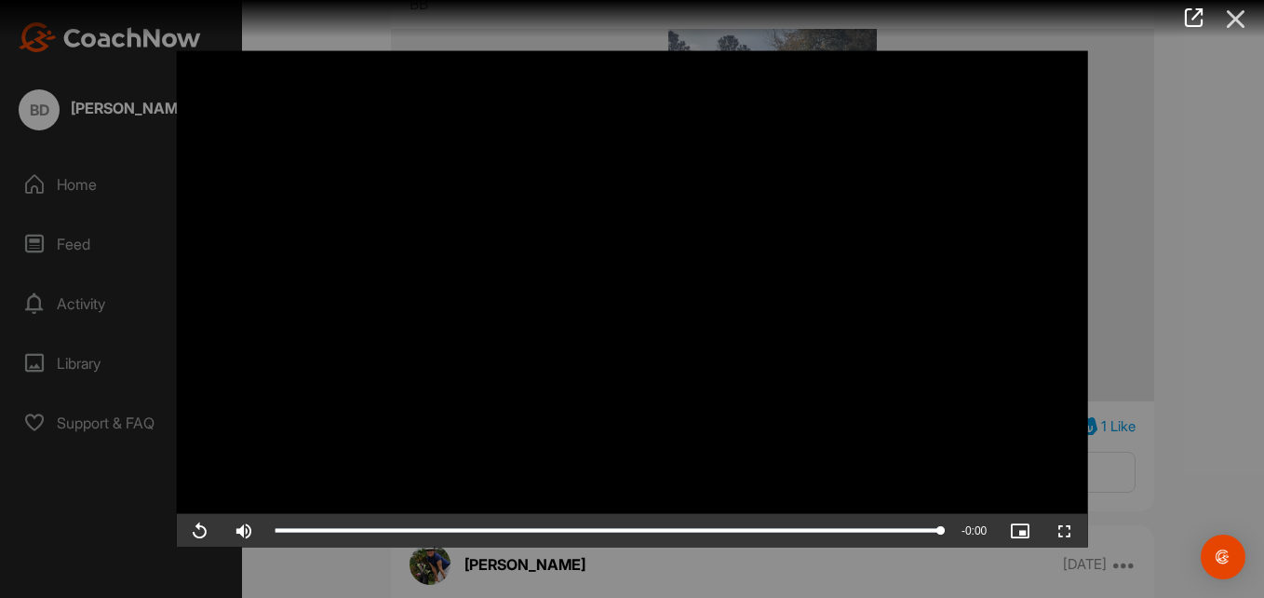
click at [1234, 15] on icon at bounding box center [1236, 19] width 43 height 34
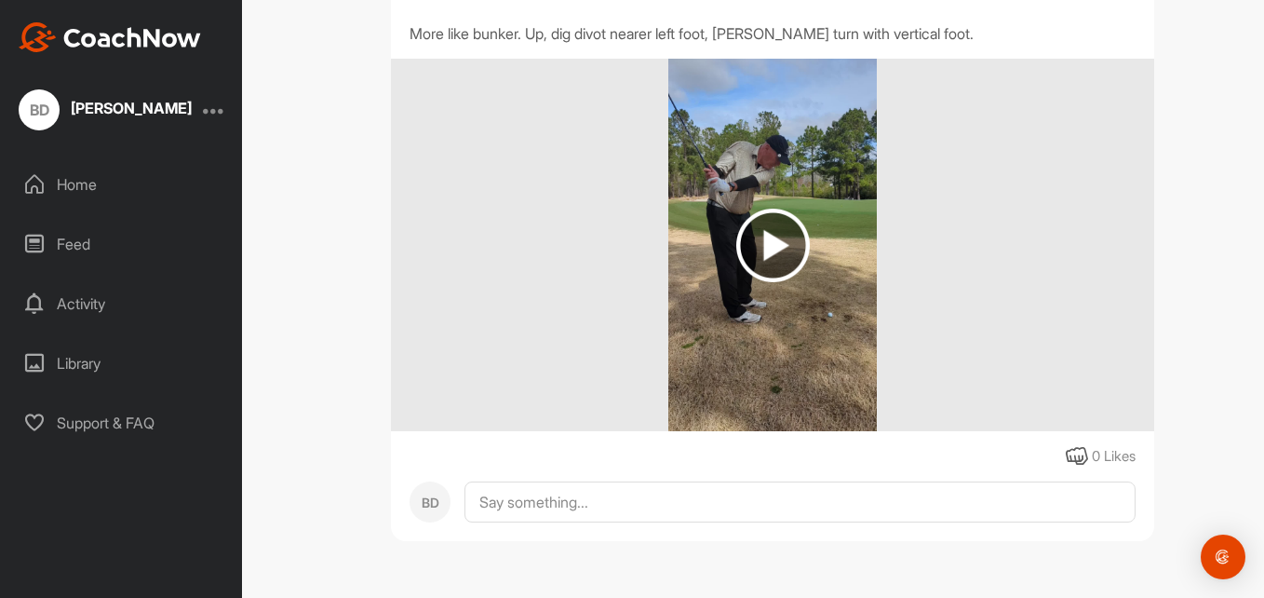
scroll to position [13743, 0]
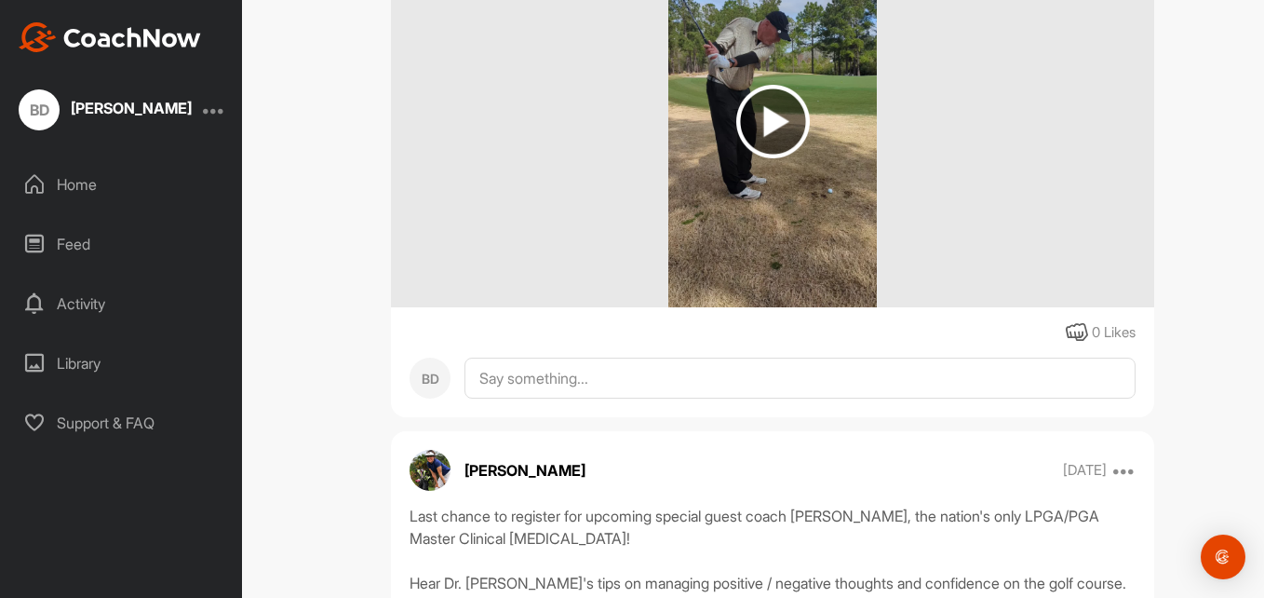
click at [769, 158] on img at bounding box center [774, 122] width 74 height 74
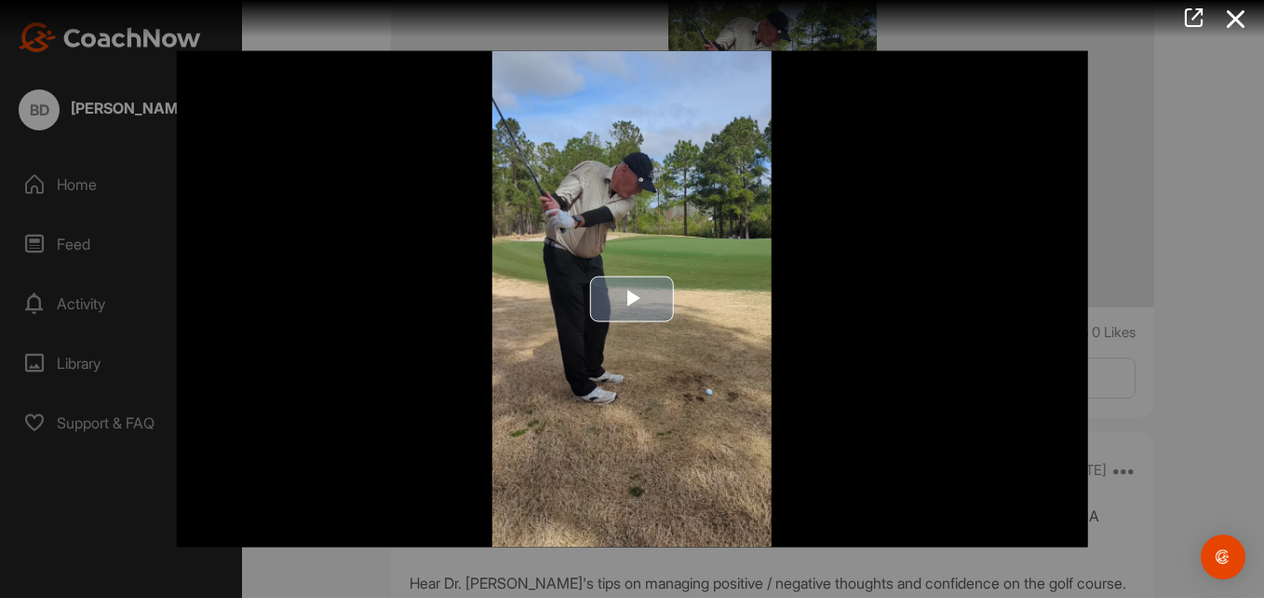
click at [632, 299] on span "Video Player" at bounding box center [632, 299] width 0 height 0
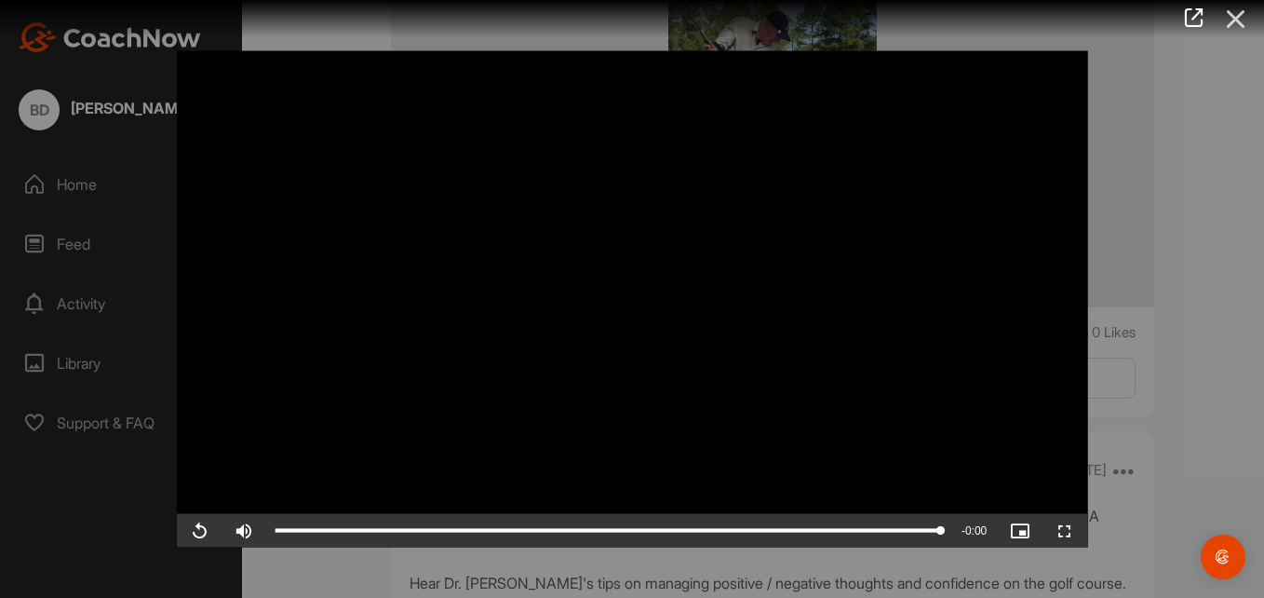
click at [1237, 23] on icon at bounding box center [1236, 19] width 43 height 34
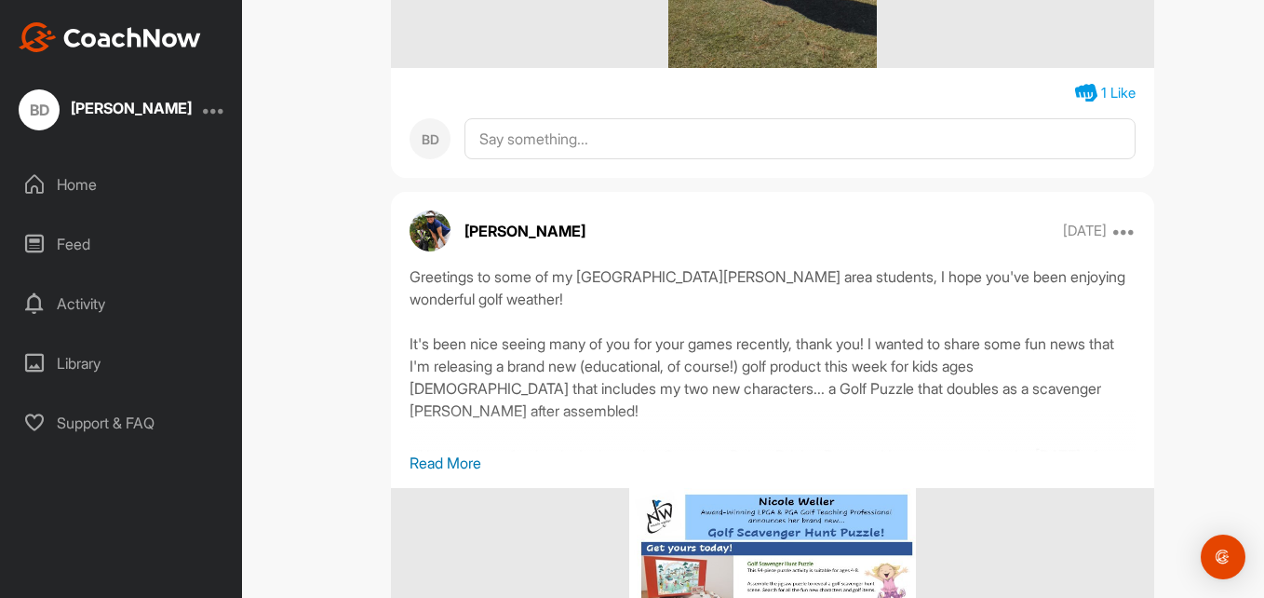
scroll to position [15792, 0]
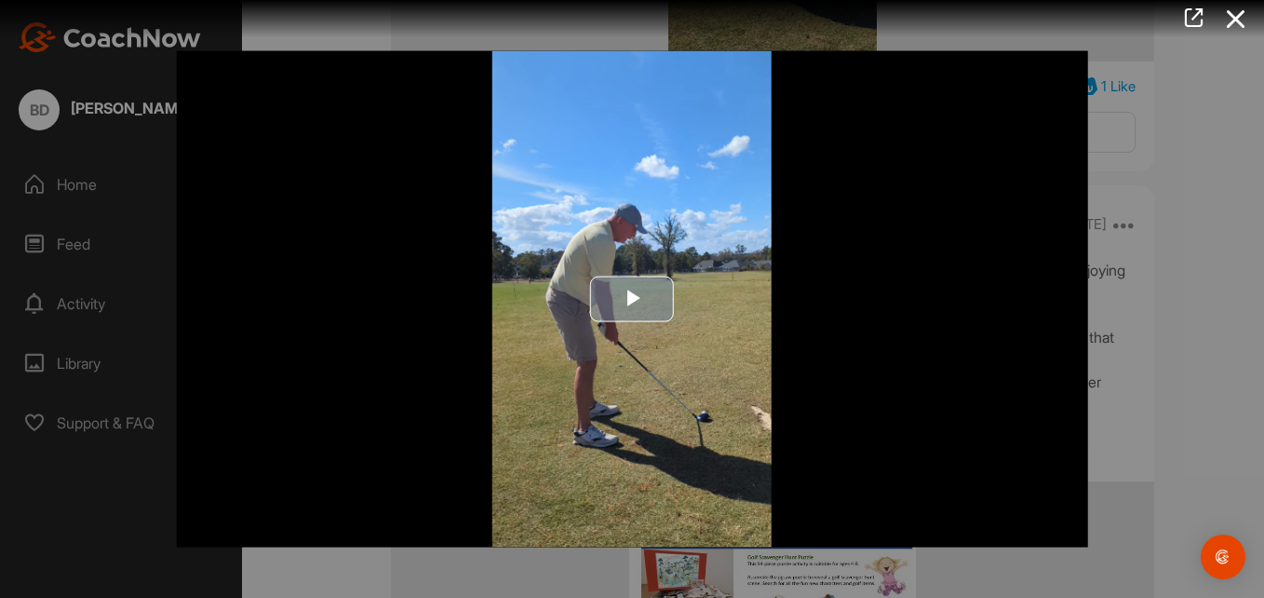
click at [632, 299] on span "Video Player" at bounding box center [632, 299] width 0 height 0
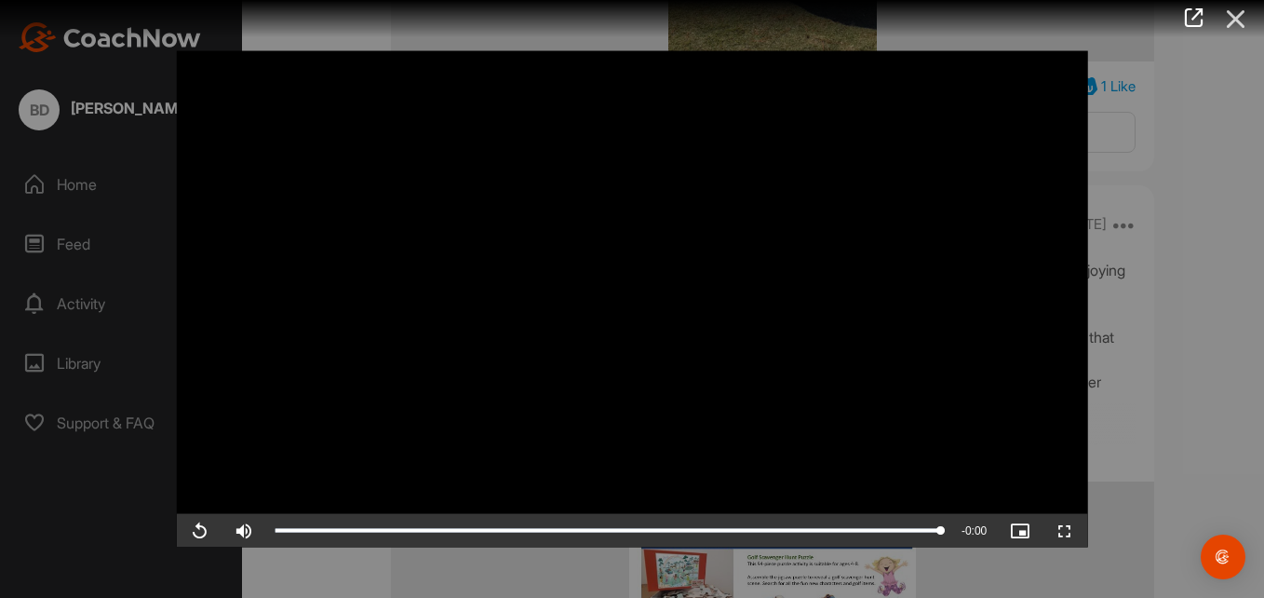
click at [1235, 19] on icon at bounding box center [1236, 19] width 43 height 34
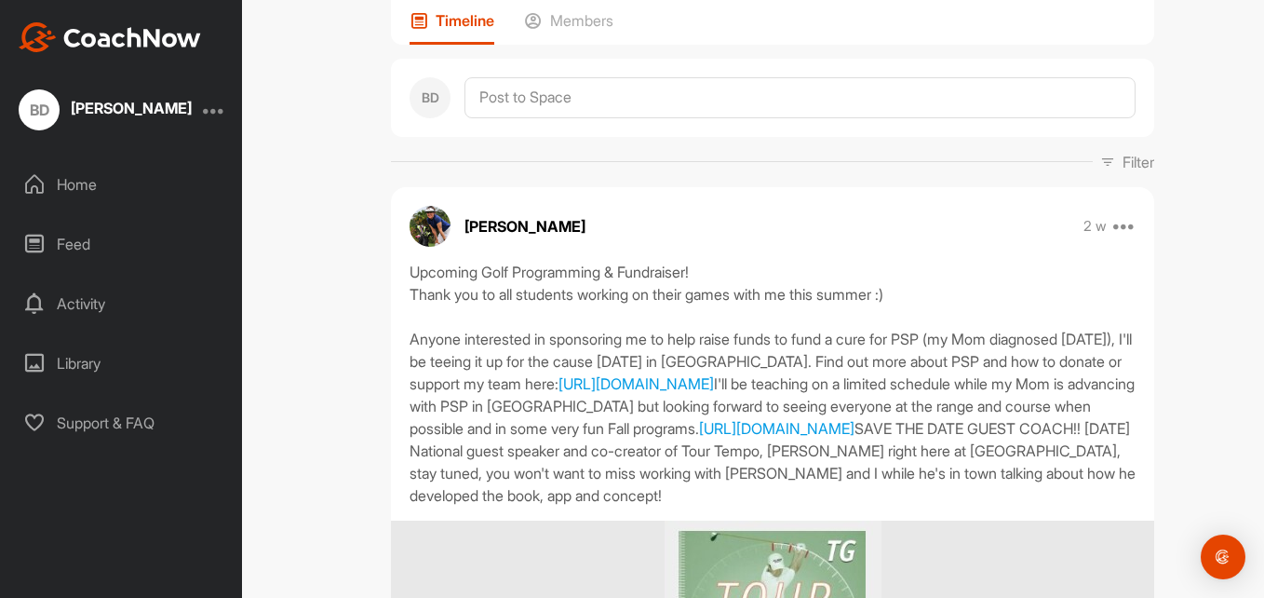
scroll to position [186, 0]
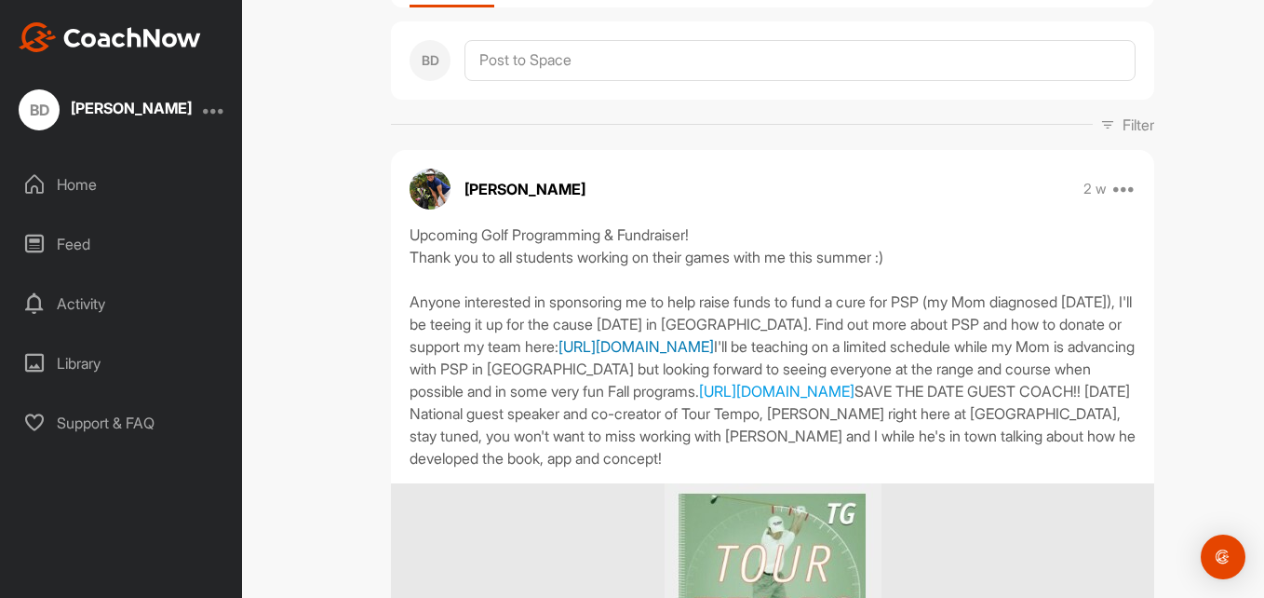
click at [714, 345] on link "https://www.nicoleweller.com/Support-PSP" at bounding box center [636, 346] width 155 height 19
